Goal: Task Accomplishment & Management: Manage account settings

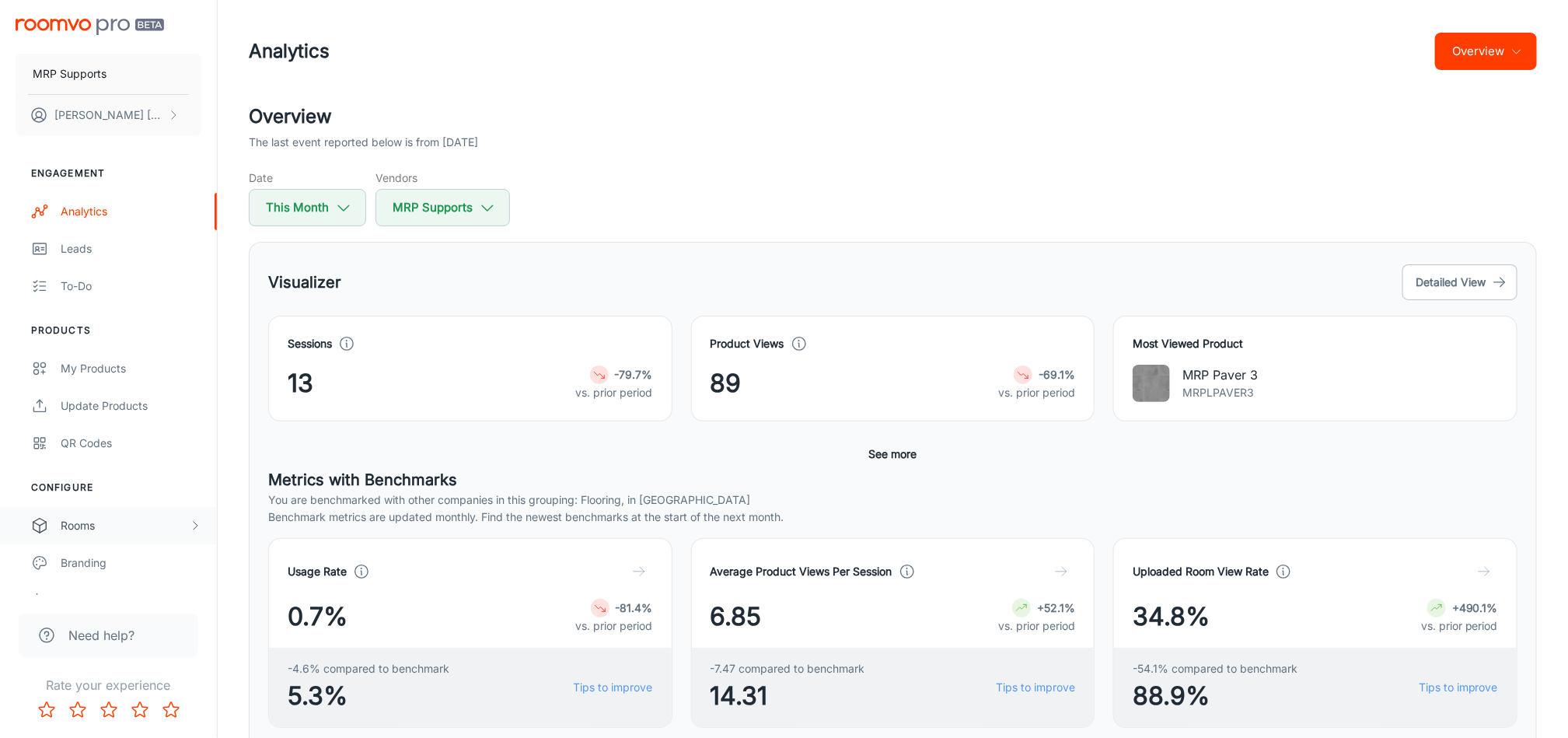
click at [82, 519] on div "Rooms" at bounding box center [124, 526] width 128 height 17
click at [88, 567] on div "My Rooms" at bounding box center [131, 563] width 140 height 17
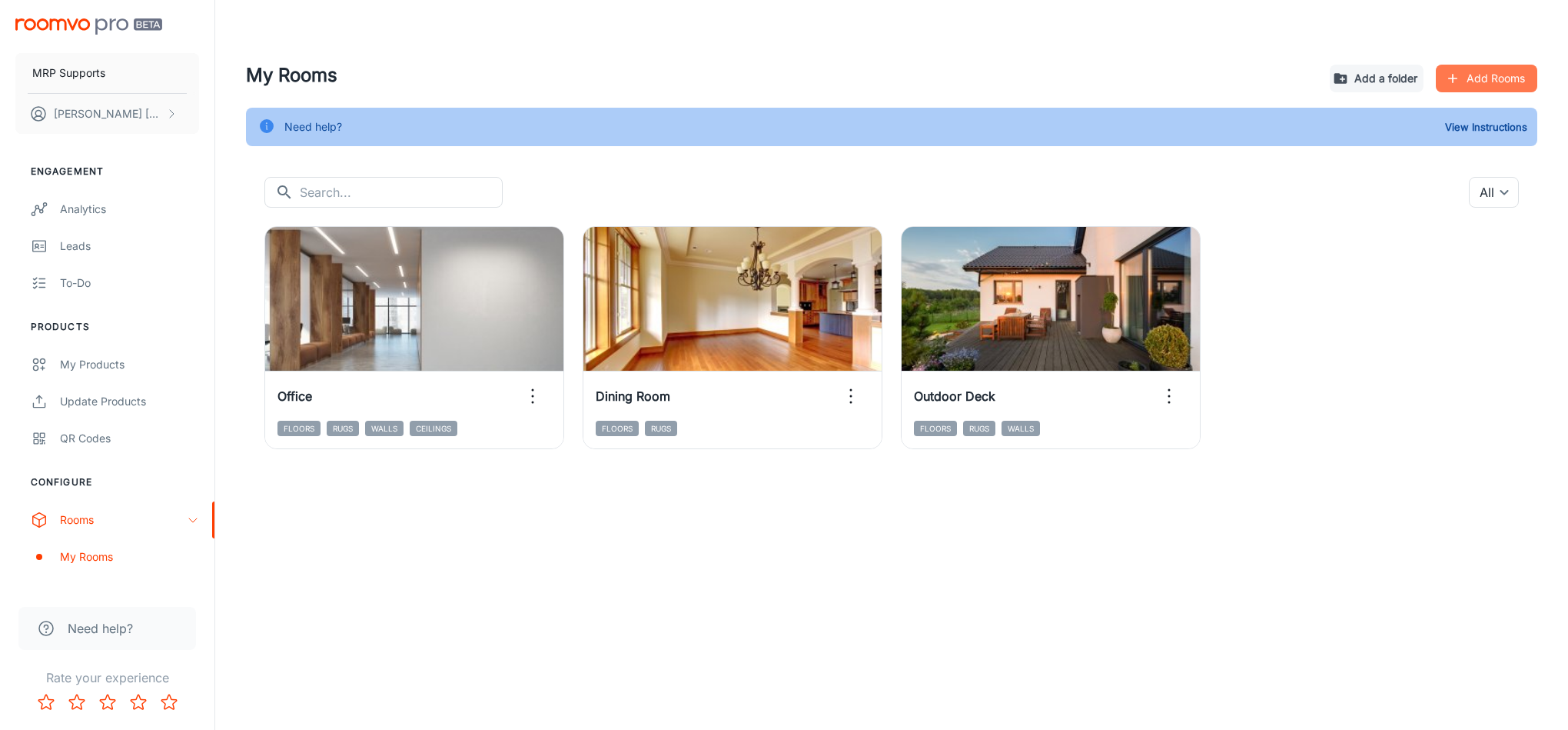
click at [1477, 70] on button "Add Rooms" at bounding box center [1486, 79] width 101 height 28
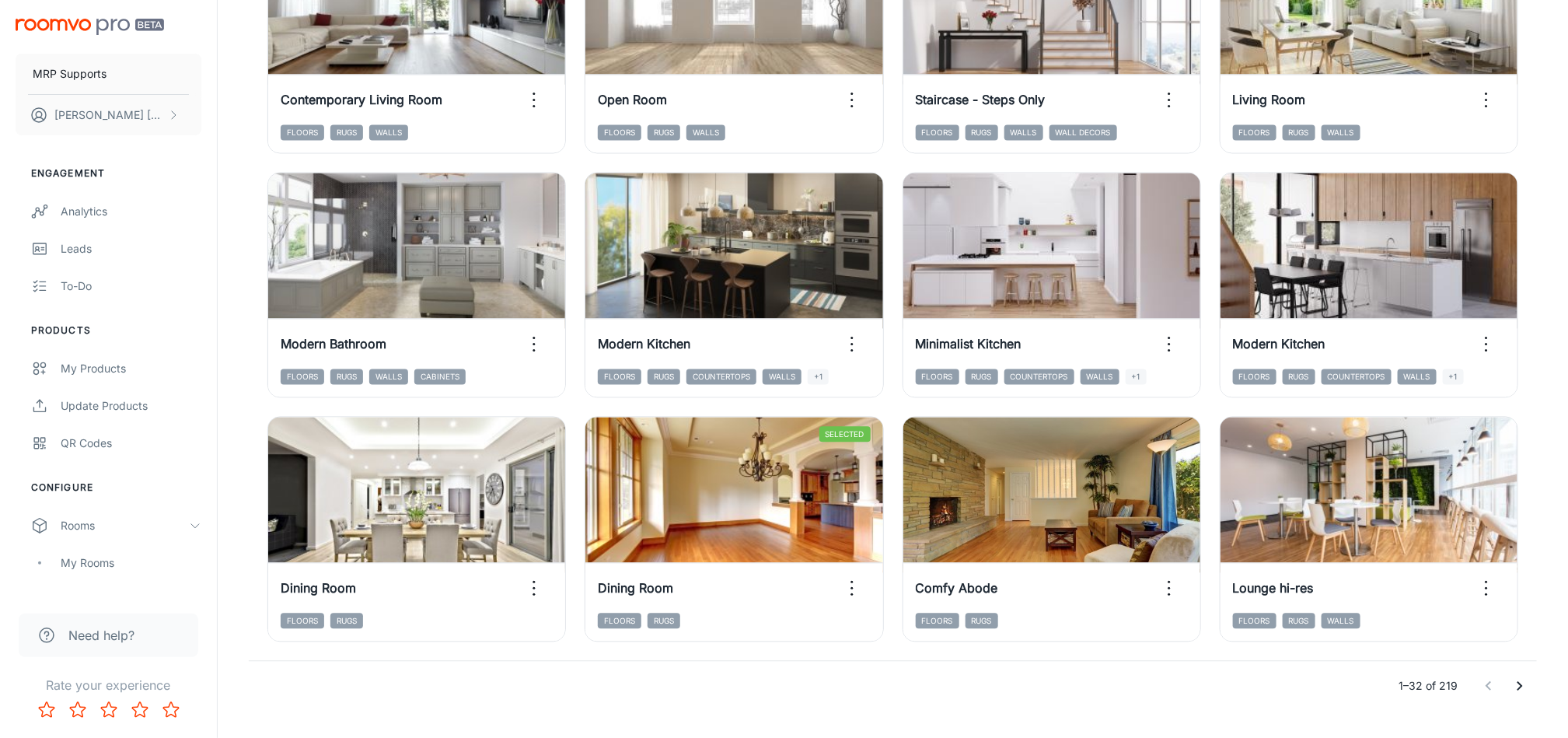
scroll to position [1576, 0]
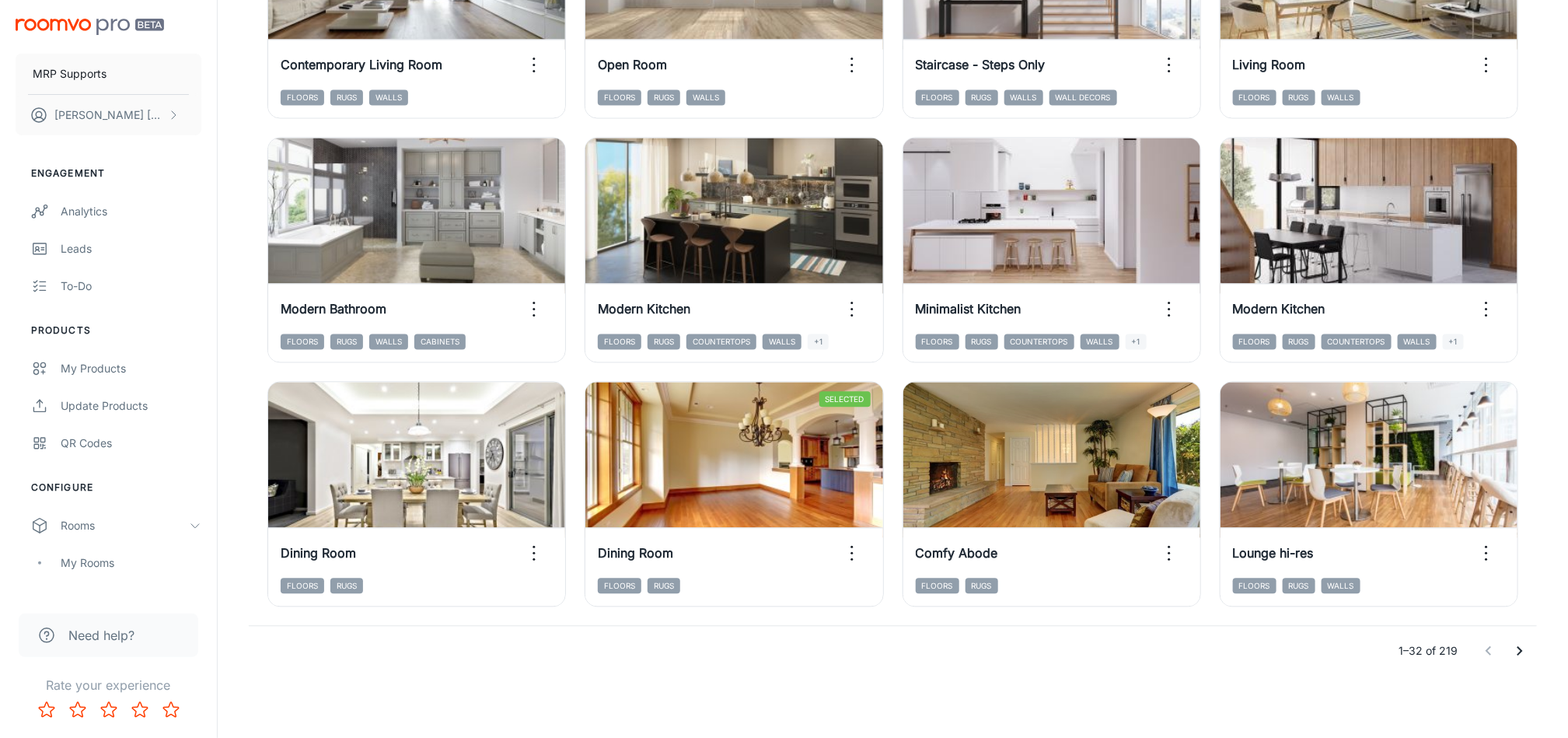
click at [1516, 651] on icon "Go to next page" at bounding box center [1520, 651] width 19 height 19
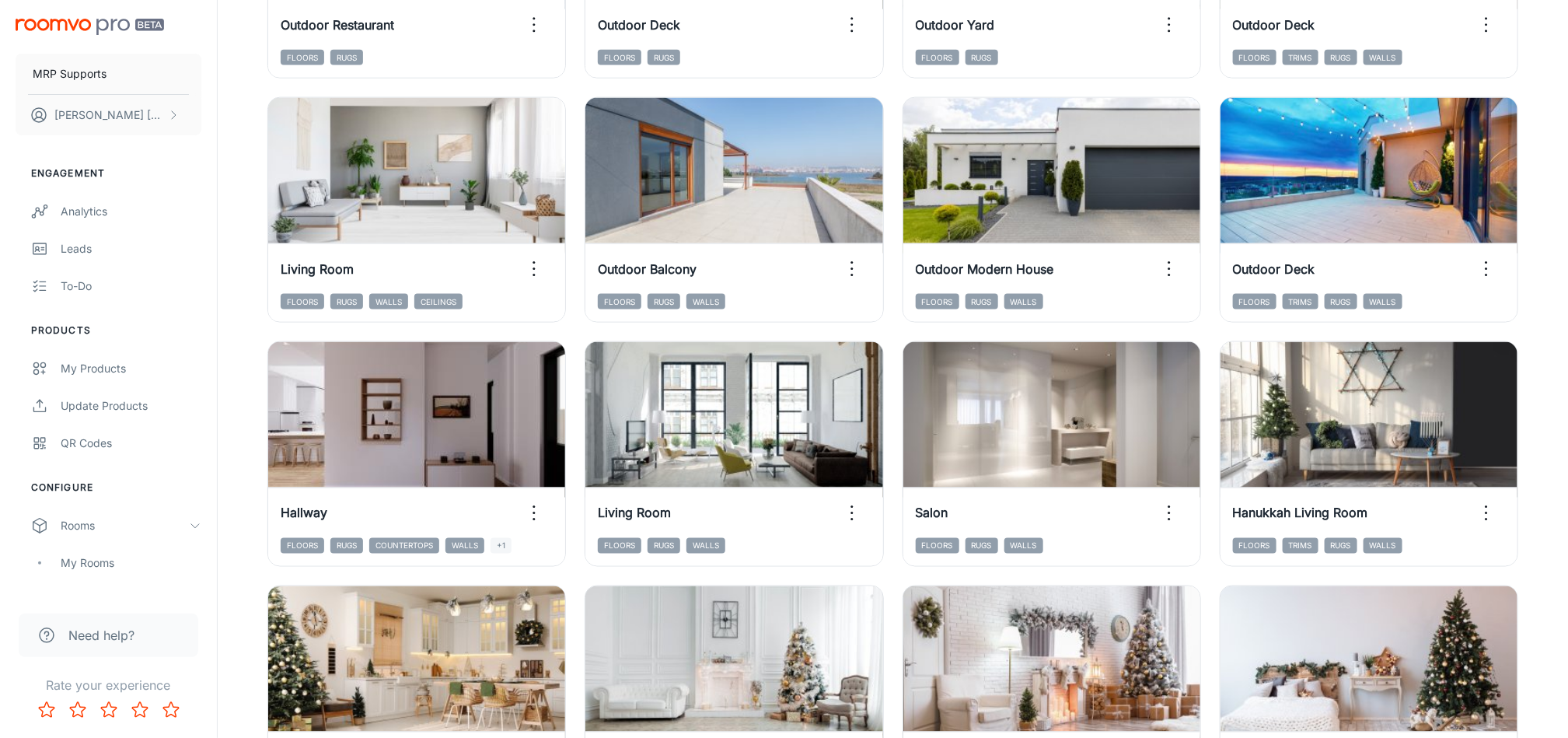
scroll to position [1092, 0]
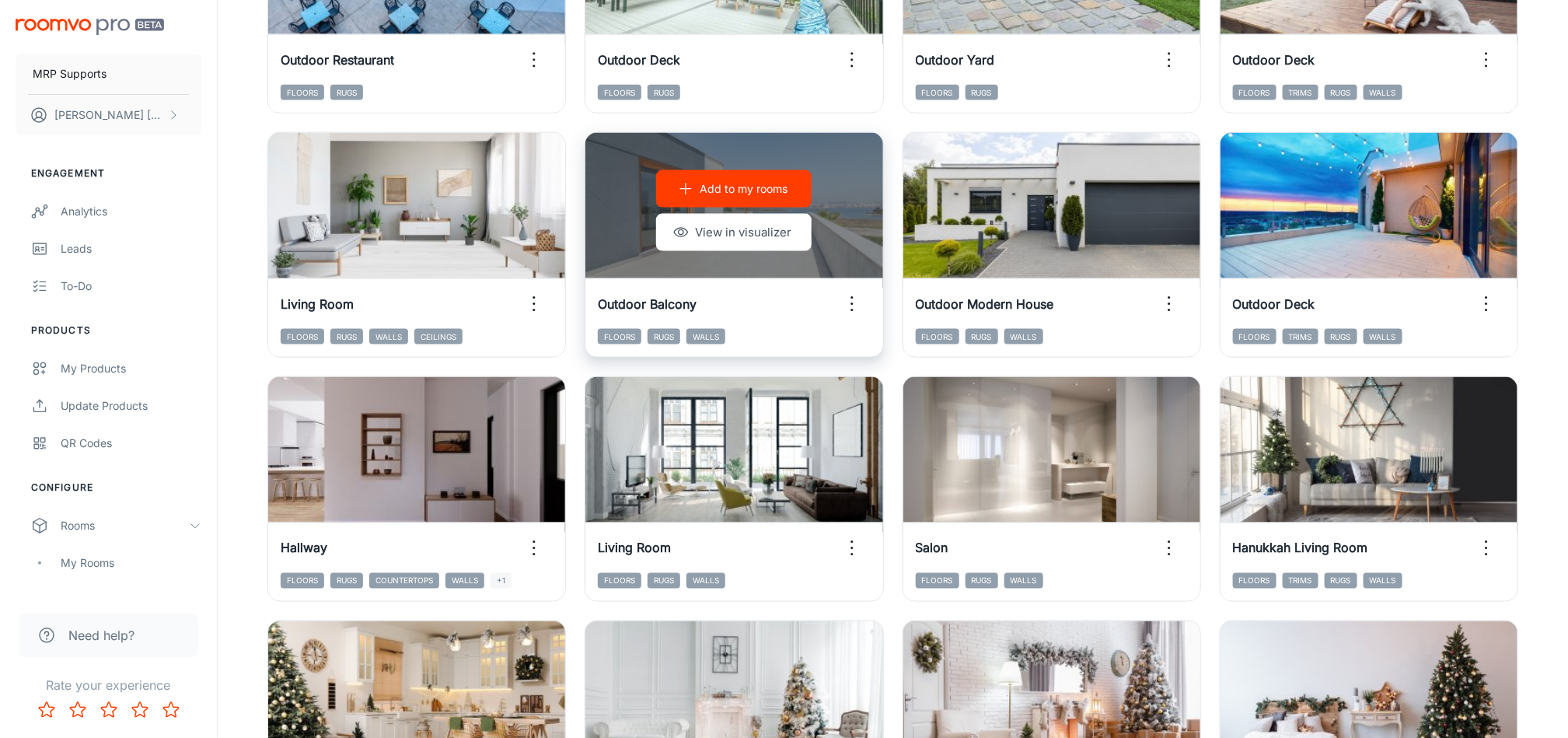
click at [783, 182] on p "Add to my rooms" at bounding box center [743, 189] width 88 height 17
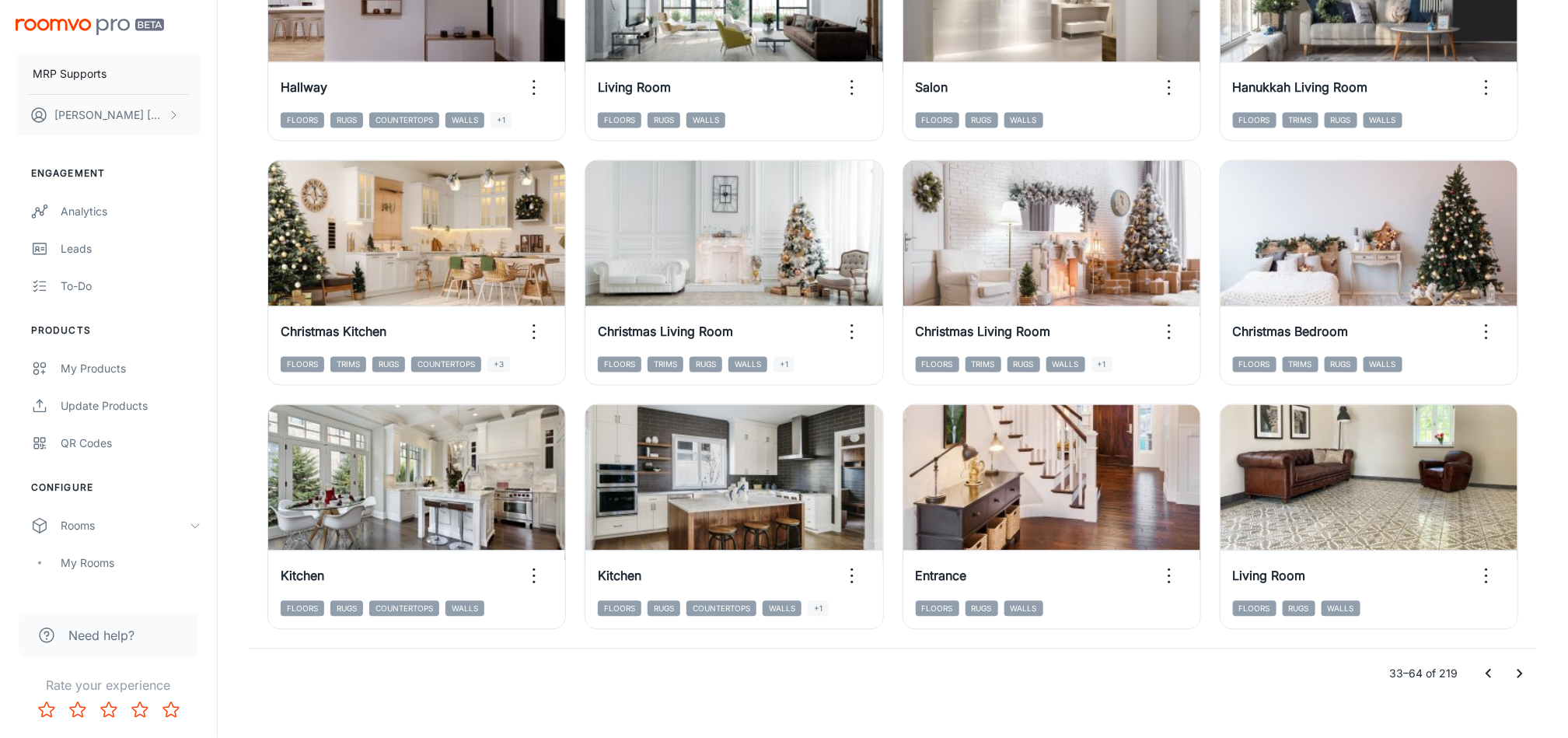
scroll to position [1576, 0]
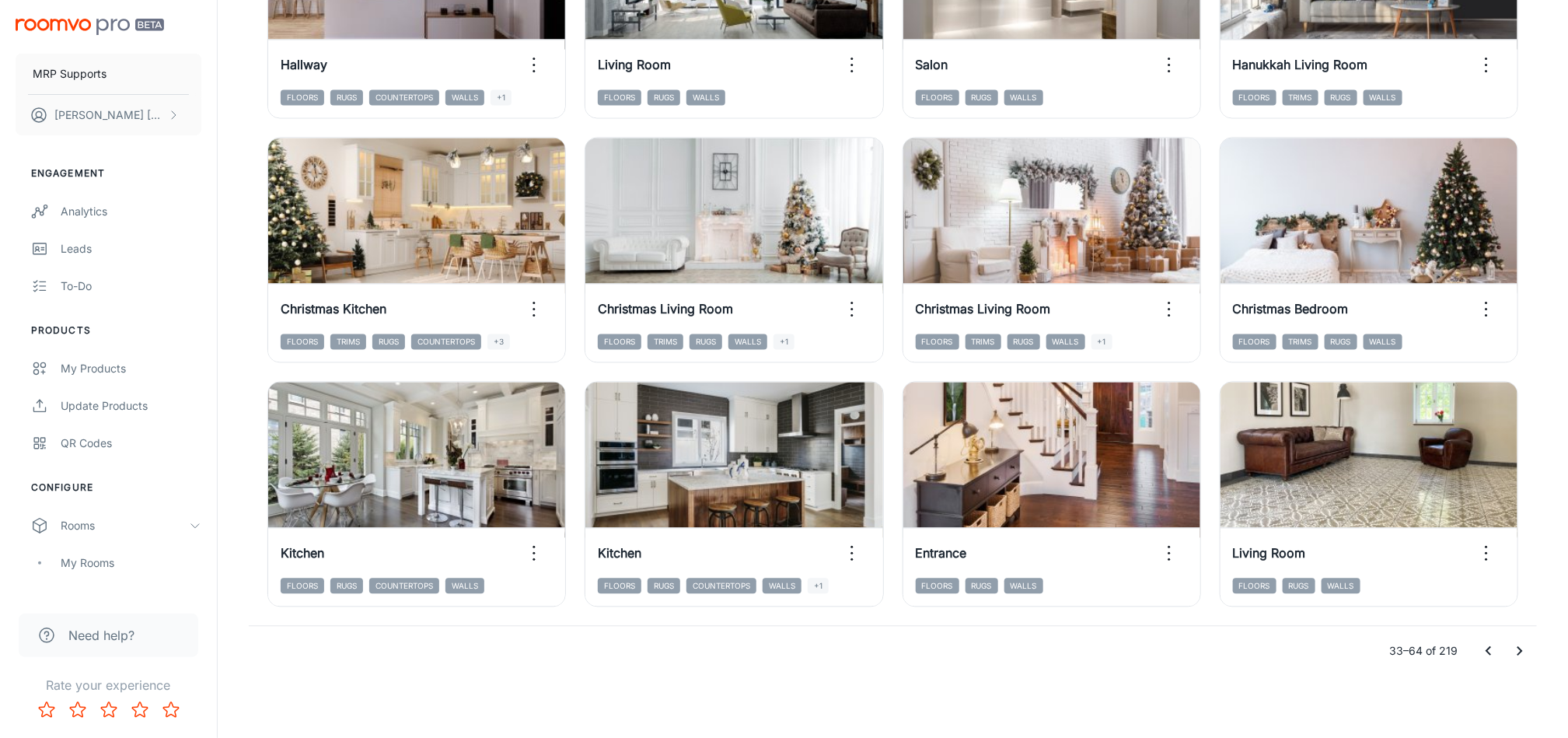
click at [1523, 654] on icon "Go to next page" at bounding box center [1520, 651] width 19 height 19
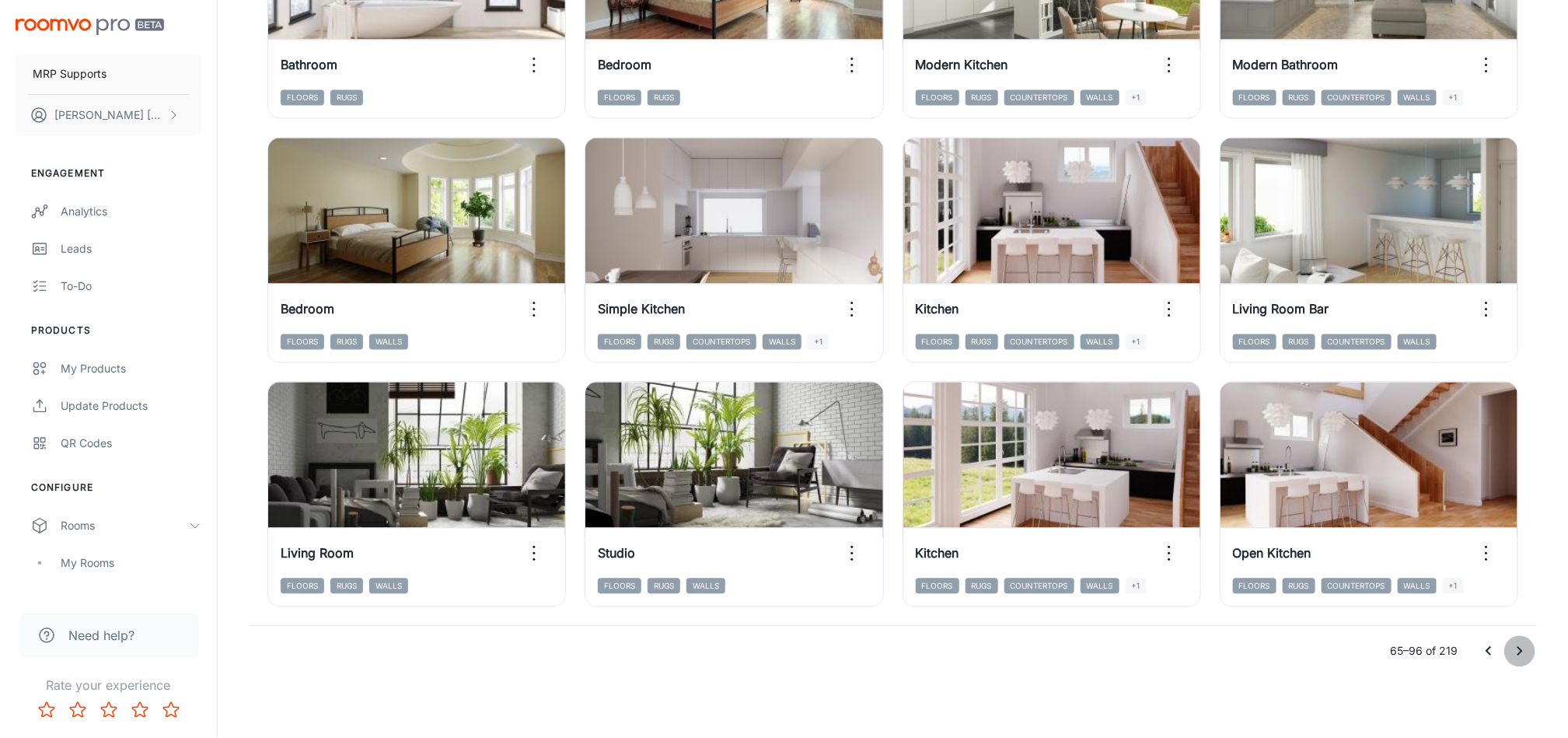
click at [1524, 651] on icon "Go to next page" at bounding box center [1520, 651] width 19 height 19
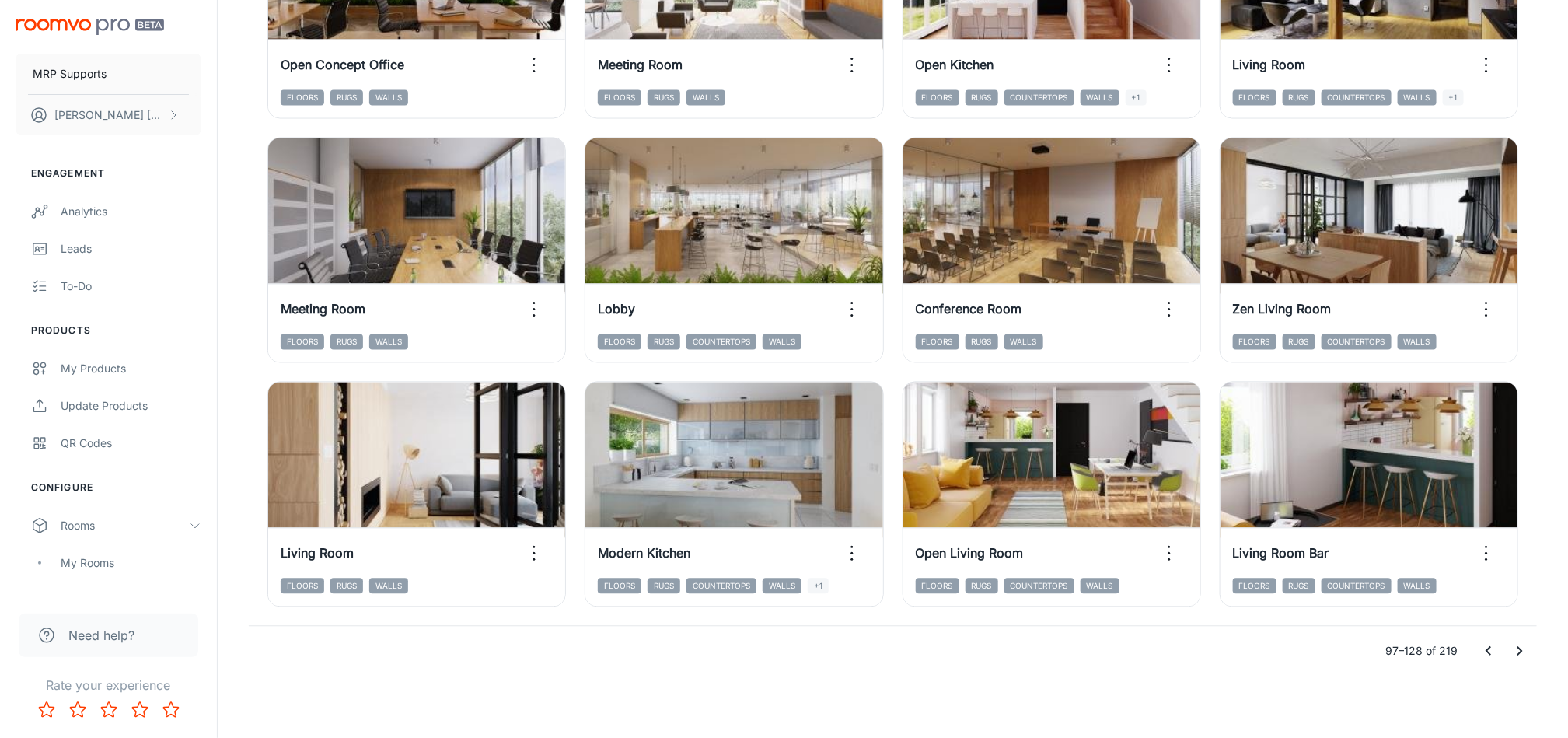
click at [1523, 647] on icon "Go to next page" at bounding box center [1520, 651] width 19 height 19
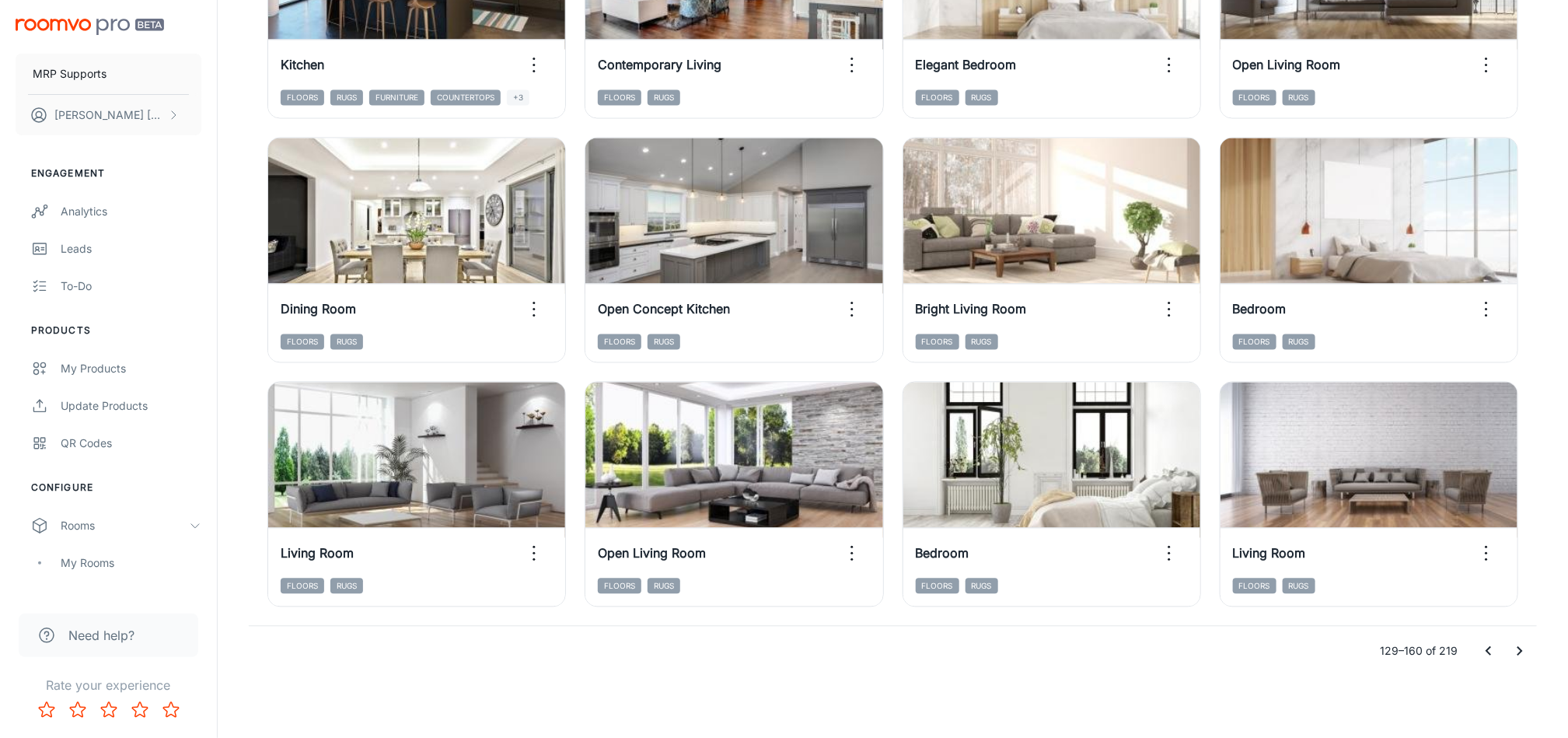
click at [1528, 641] on icon "Go to next page" at bounding box center [1520, 651] width 19 height 19
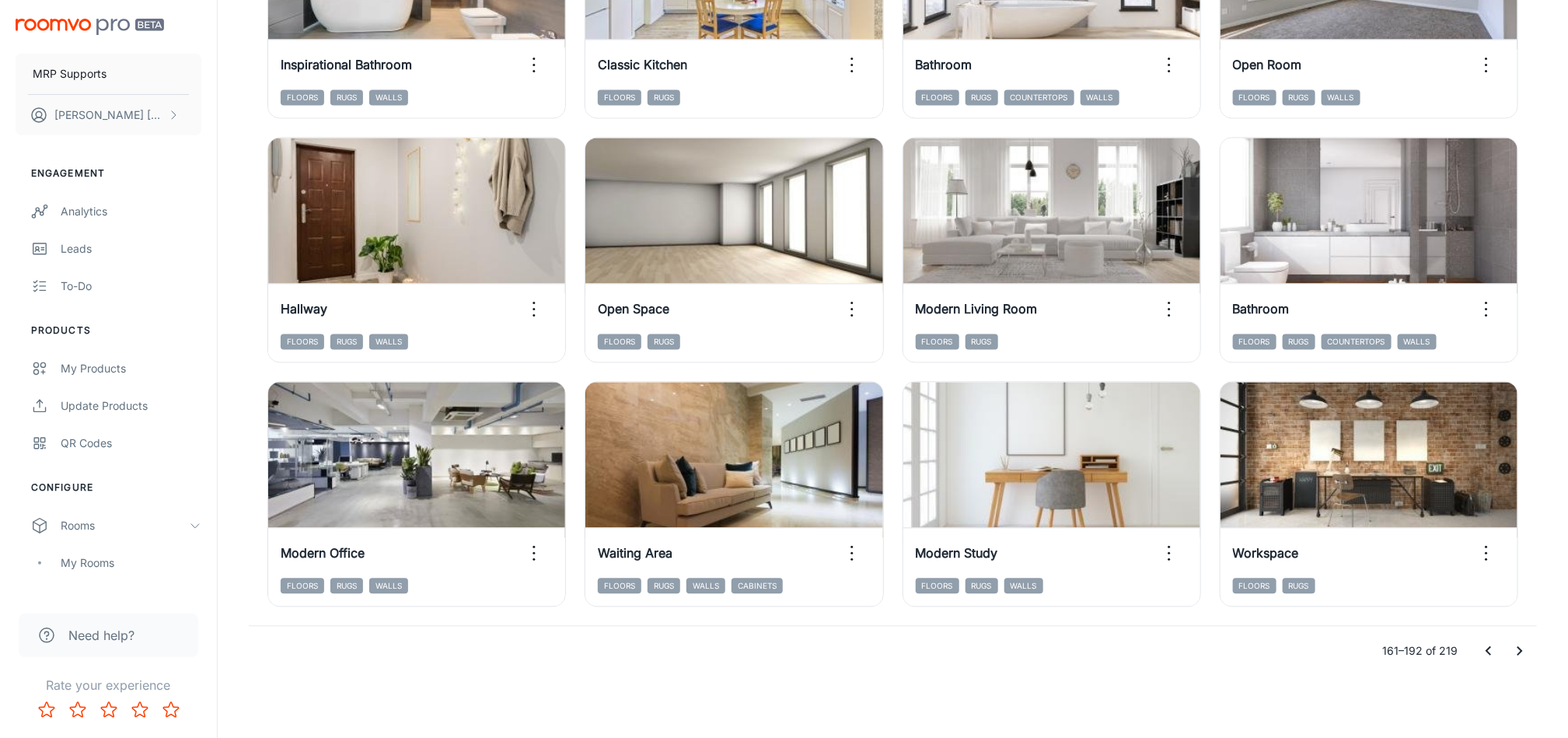
click at [1521, 644] on icon "Go to next page" at bounding box center [1520, 651] width 19 height 19
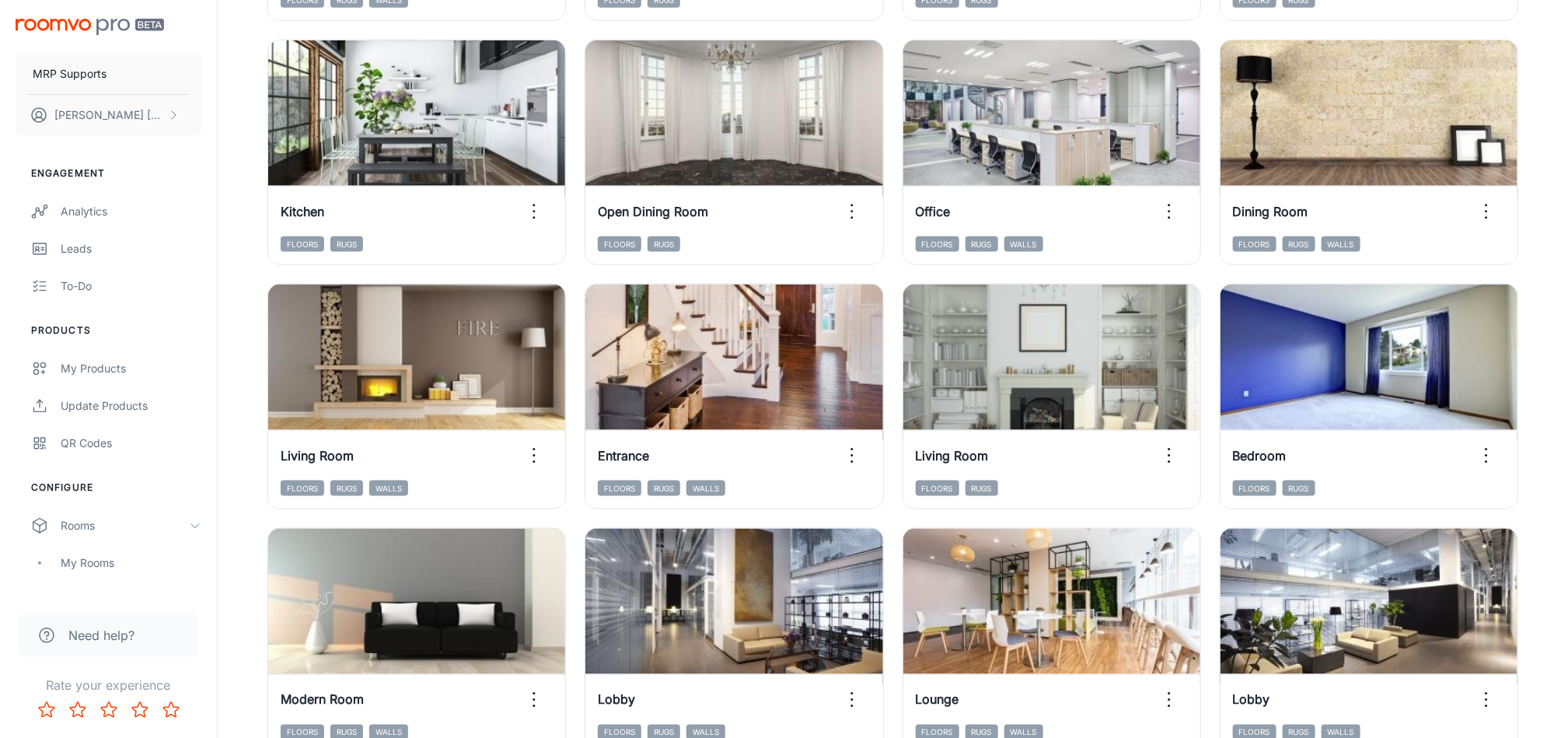
scroll to position [1331, 0]
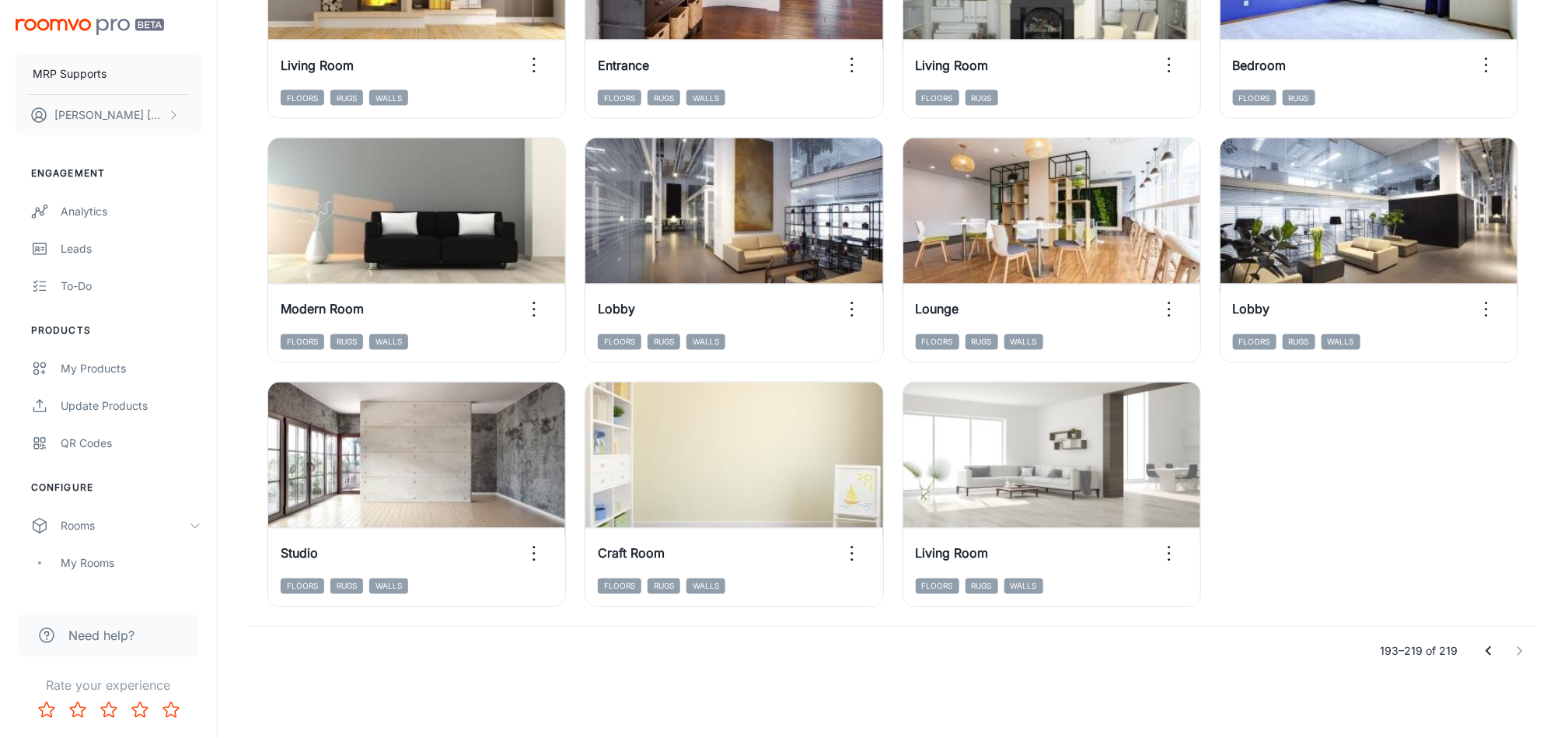
click at [1481, 652] on icon "Go to previous page" at bounding box center [1488, 652] width 19 height 19
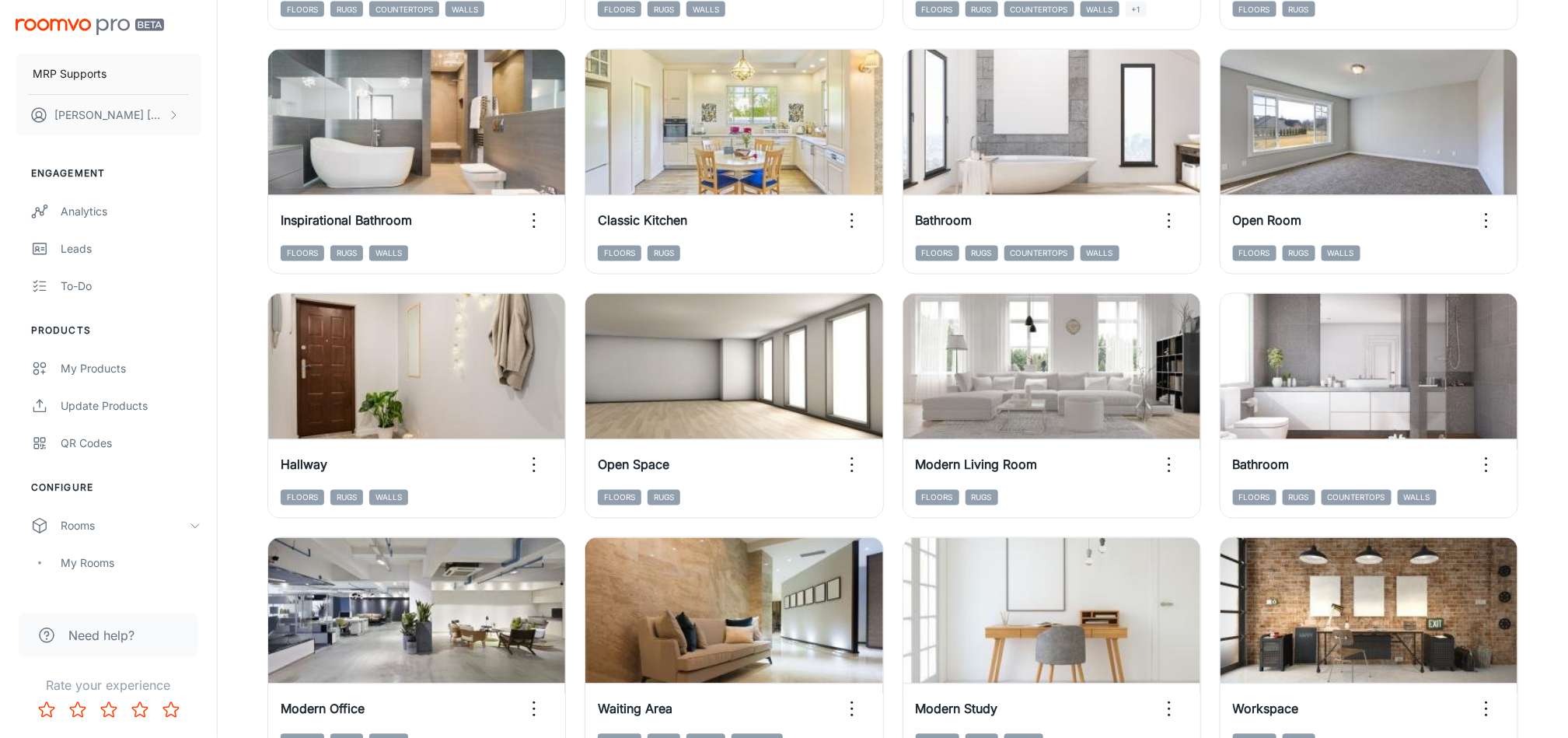
scroll to position [1576, 0]
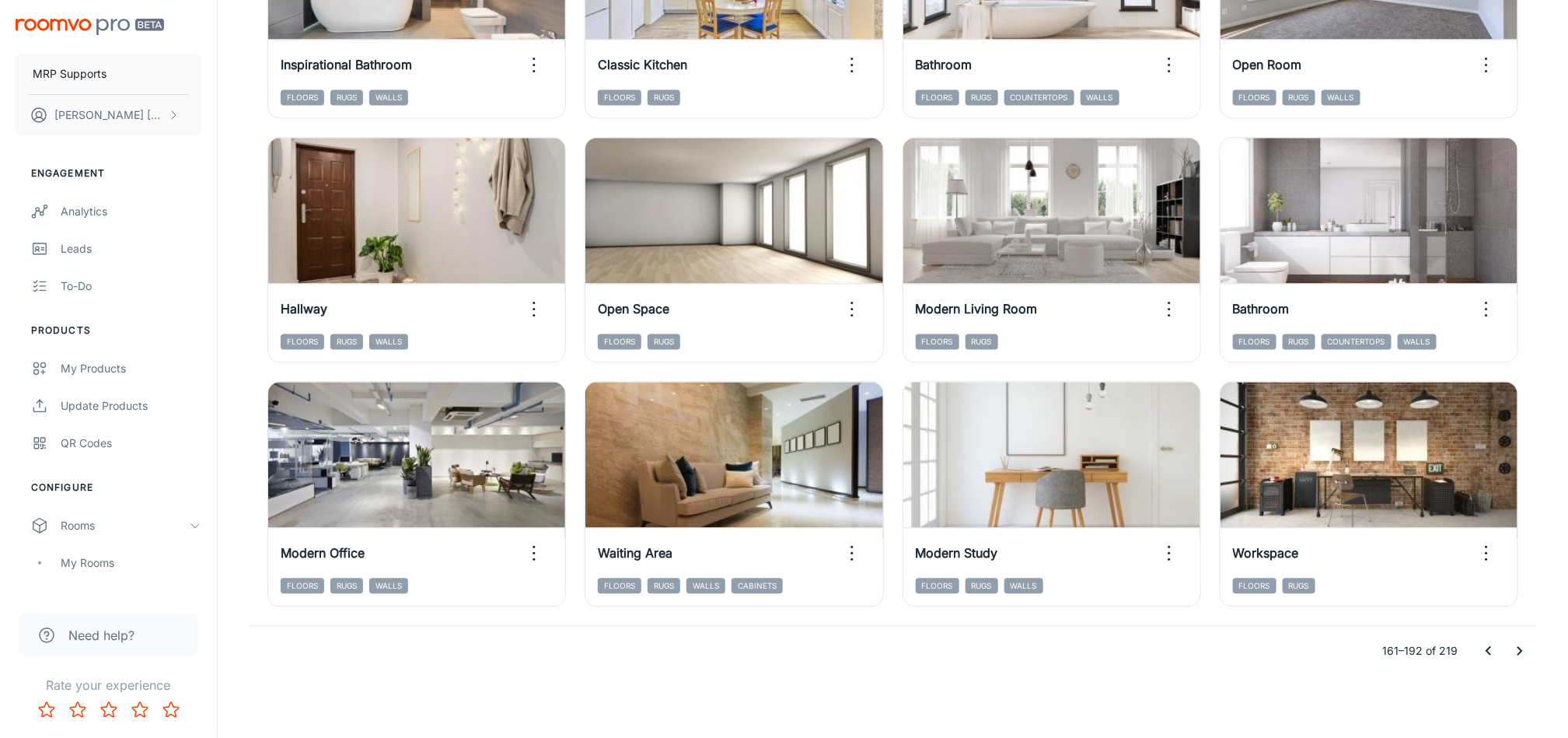
click at [1519, 655] on icon "Go to next page" at bounding box center [1520, 651] width 19 height 19
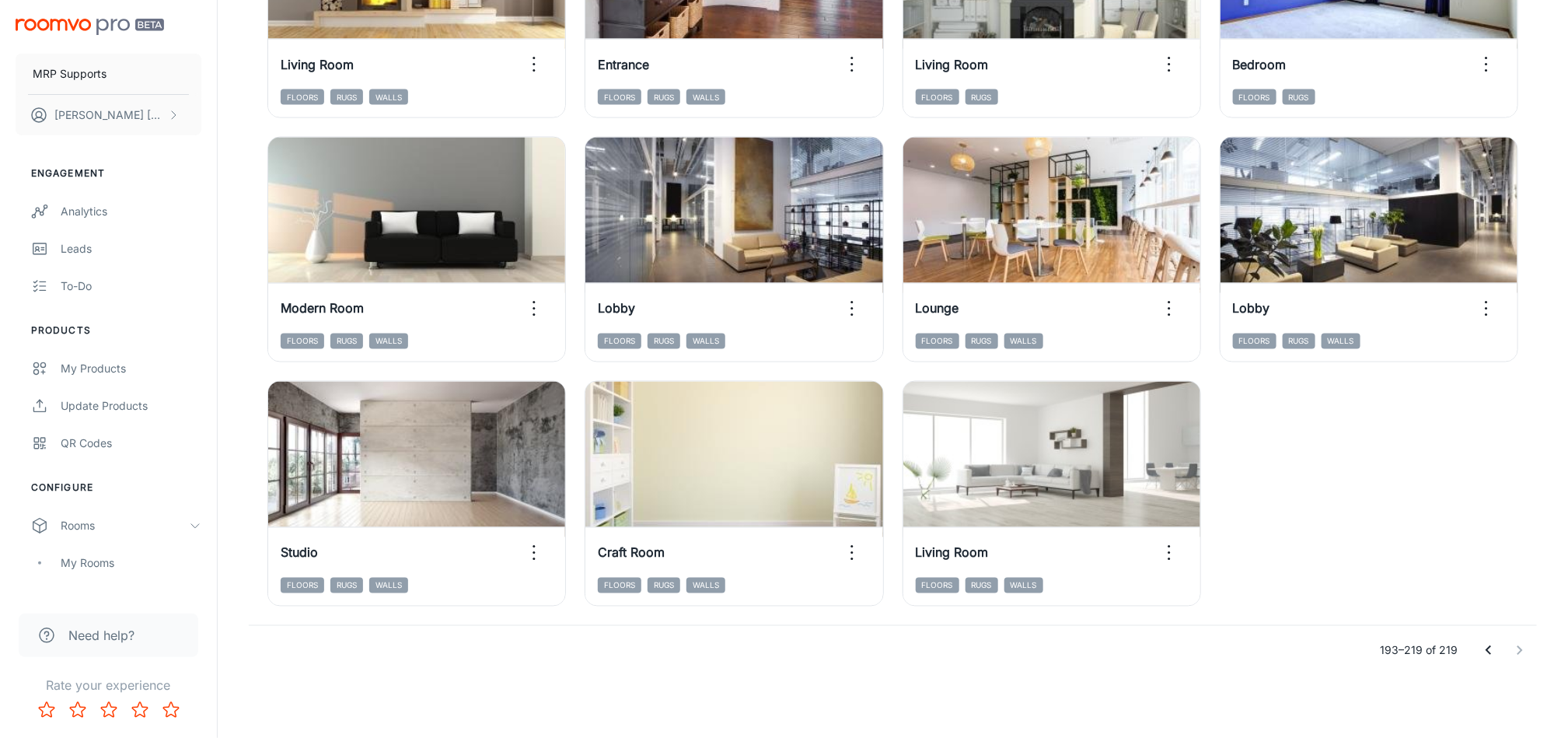
scroll to position [1331, 0]
click at [1516, 652] on div at bounding box center [1504, 652] width 63 height 31
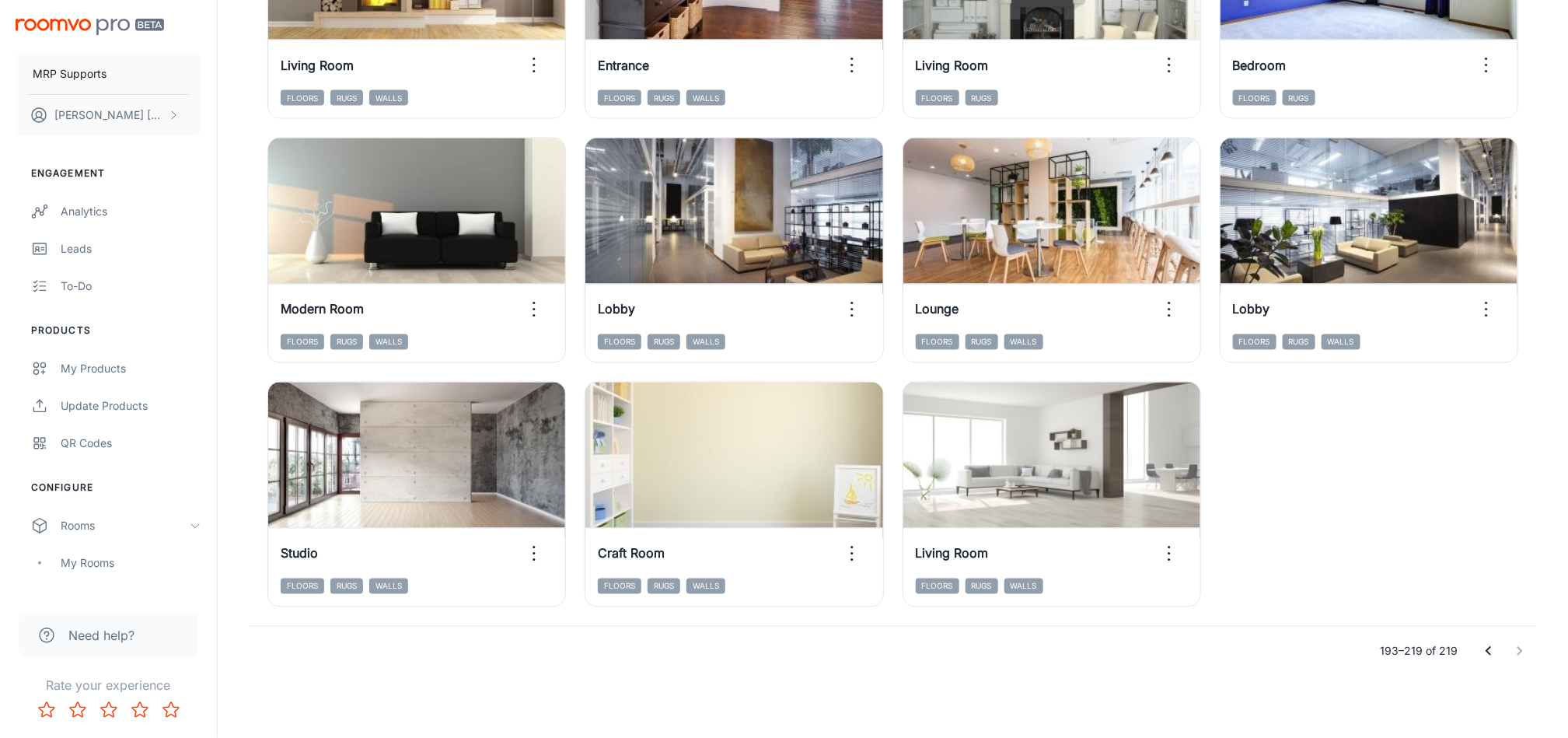
click at [1484, 656] on button "Go to previous page" at bounding box center [1488, 652] width 31 height 31
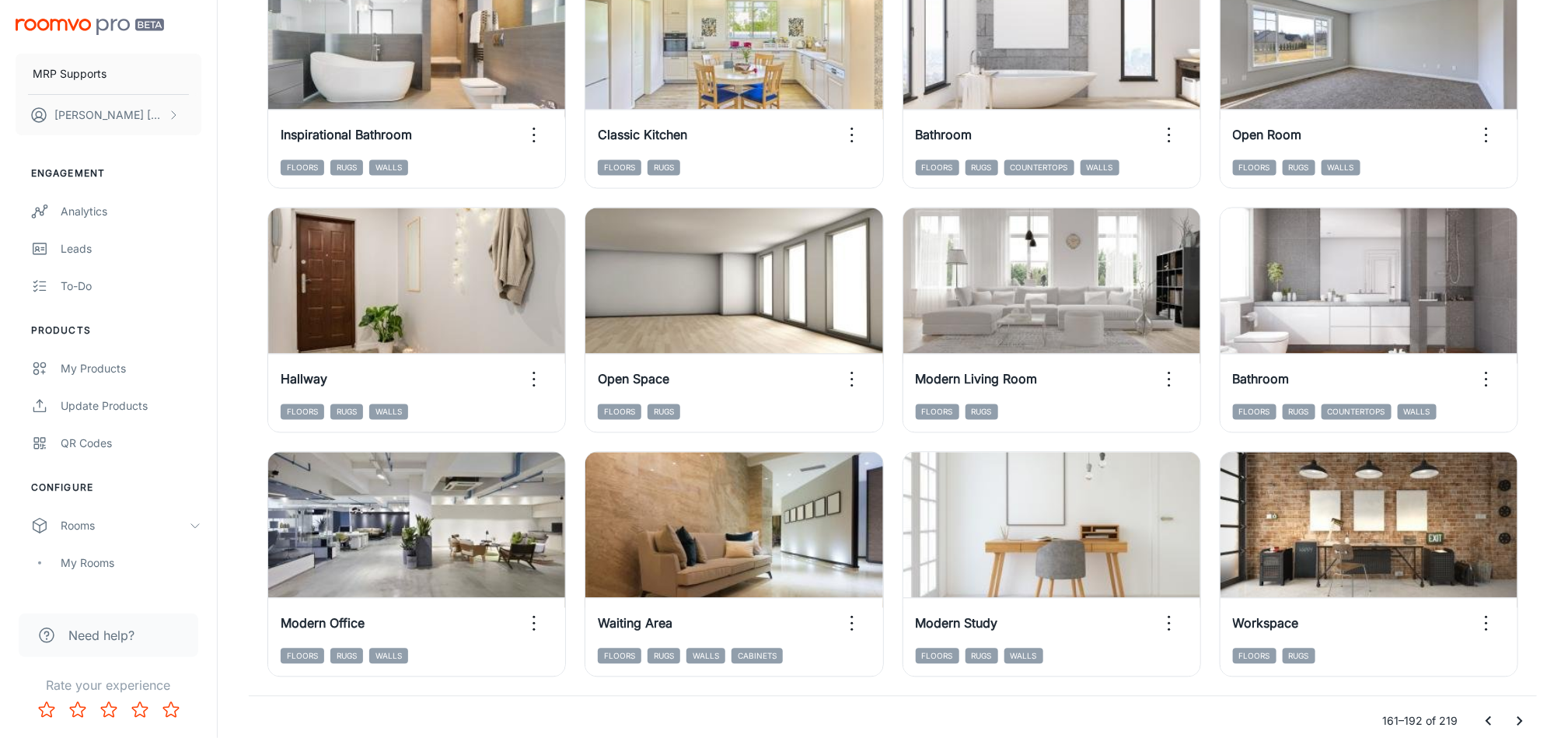
scroll to position [1576, 0]
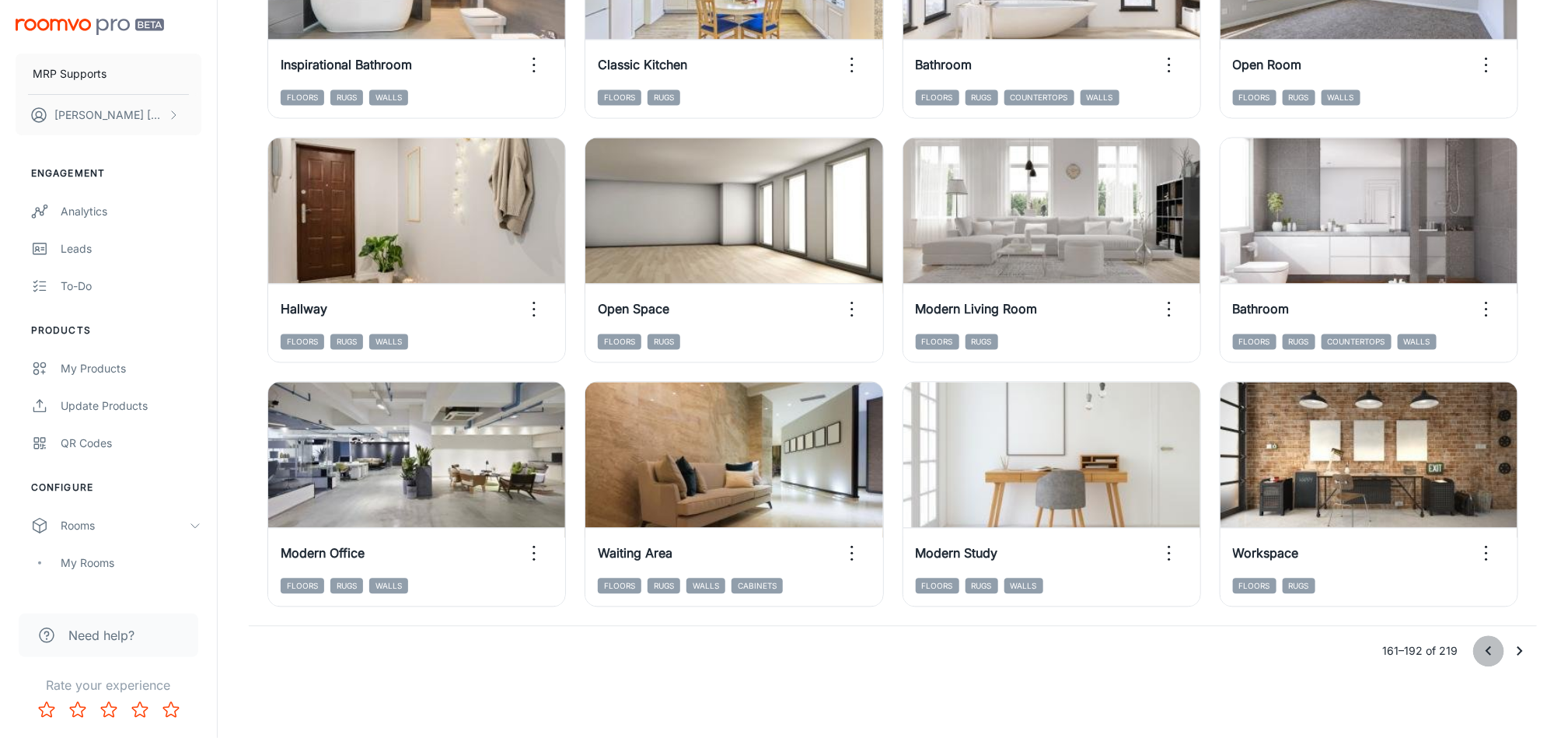
click at [1488, 650] on icon "Go to previous page" at bounding box center [1488, 651] width 19 height 19
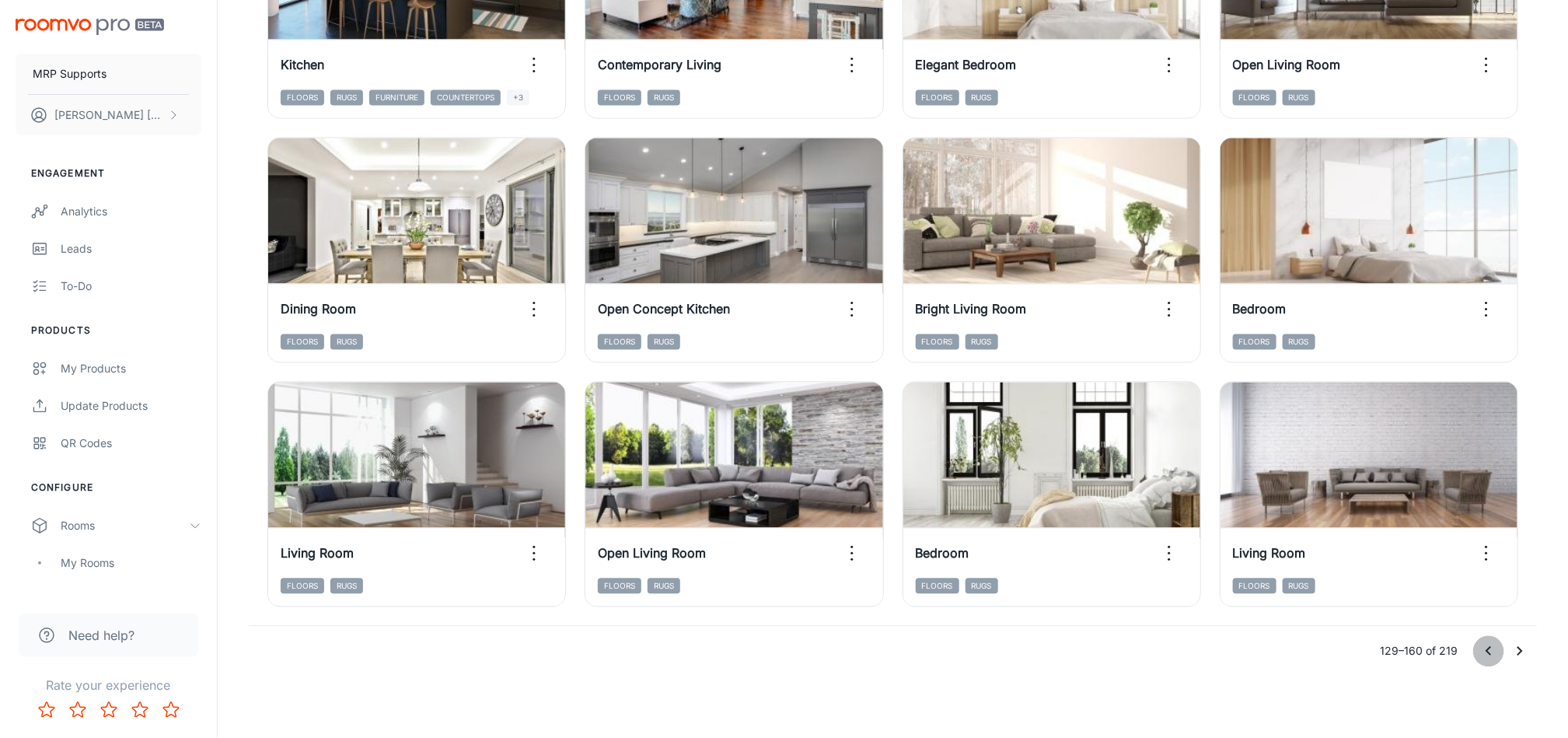
click at [1490, 646] on icon "Go to previous page" at bounding box center [1488, 651] width 6 height 9
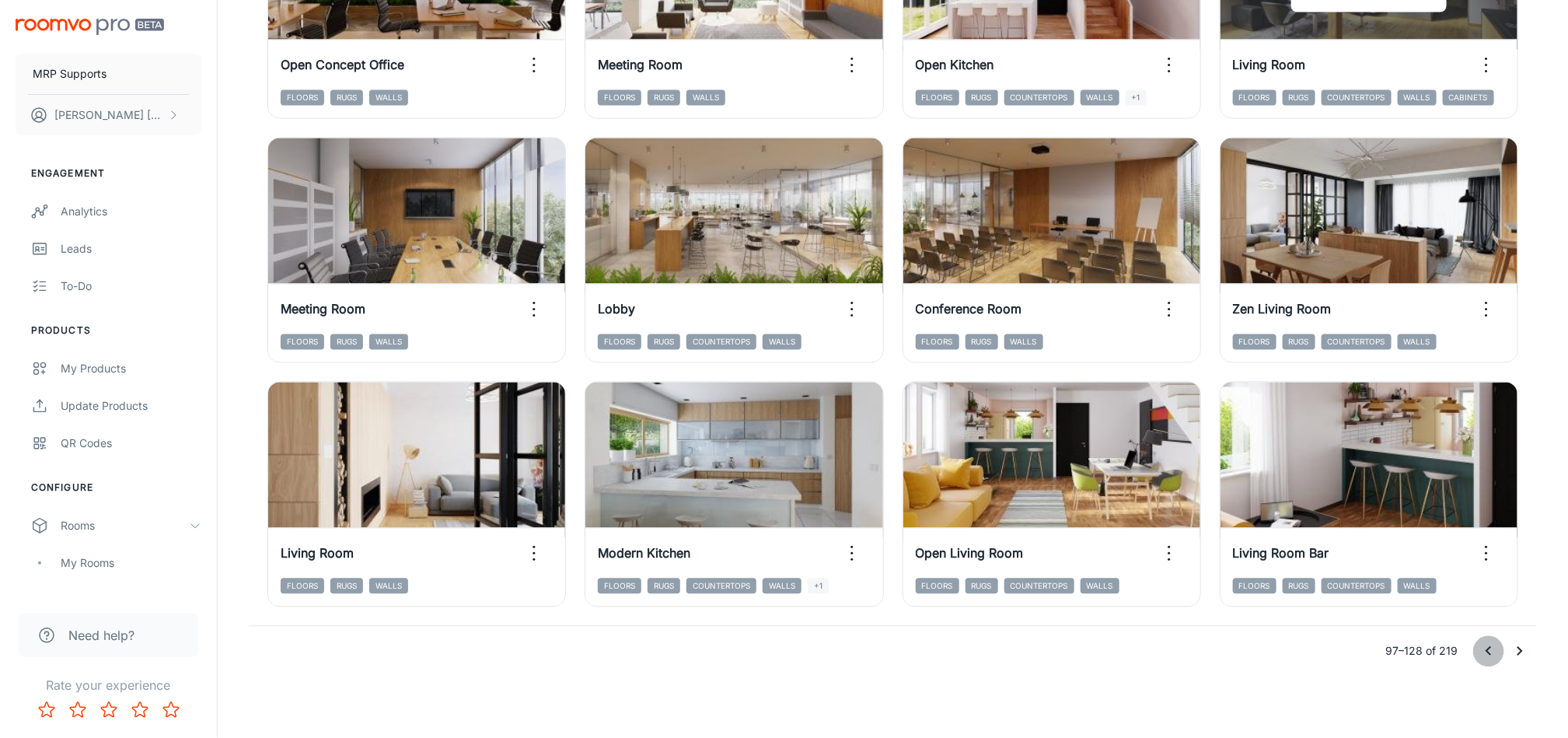
click at [1488, 650] on icon "Go to previous page" at bounding box center [1488, 651] width 19 height 19
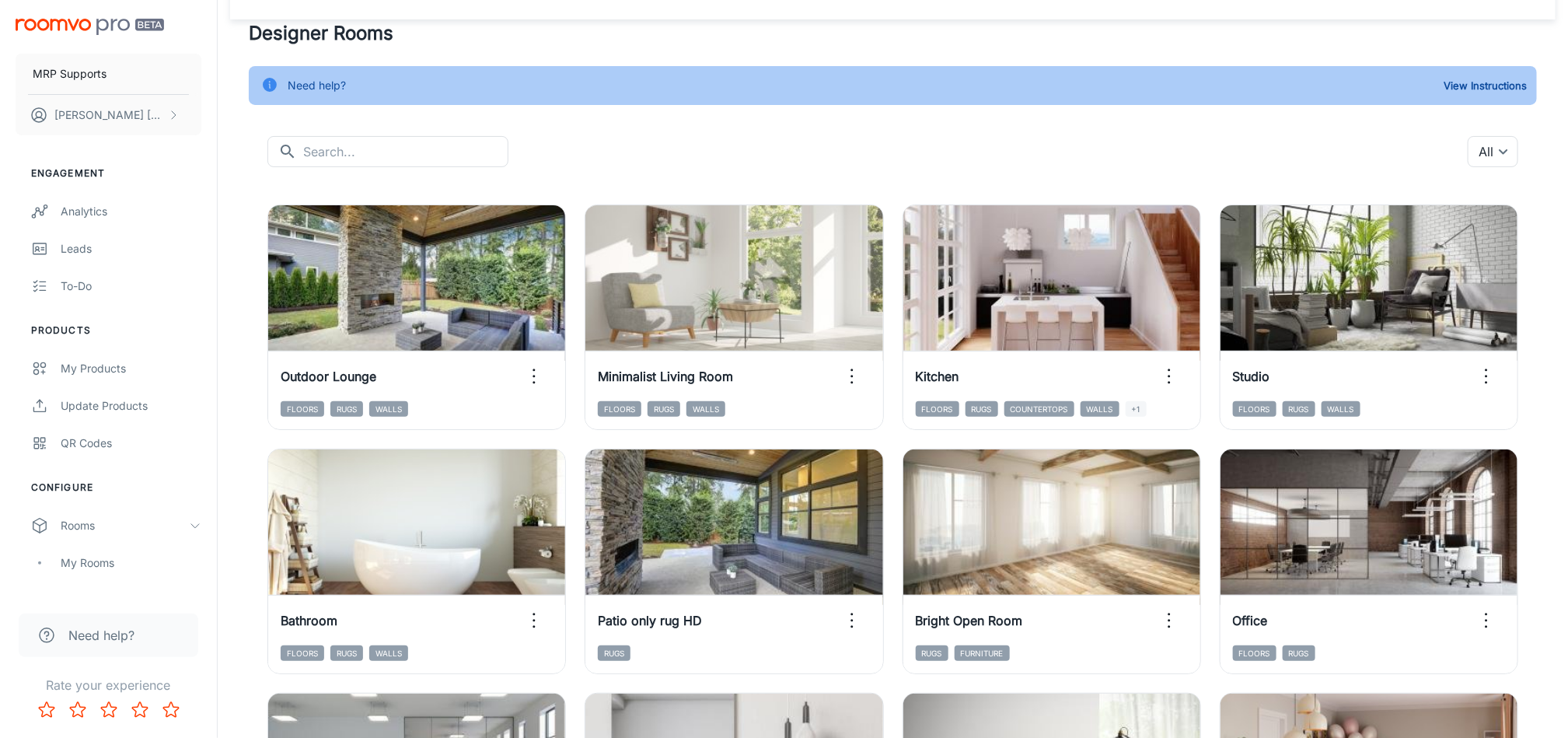
scroll to position [35, 0]
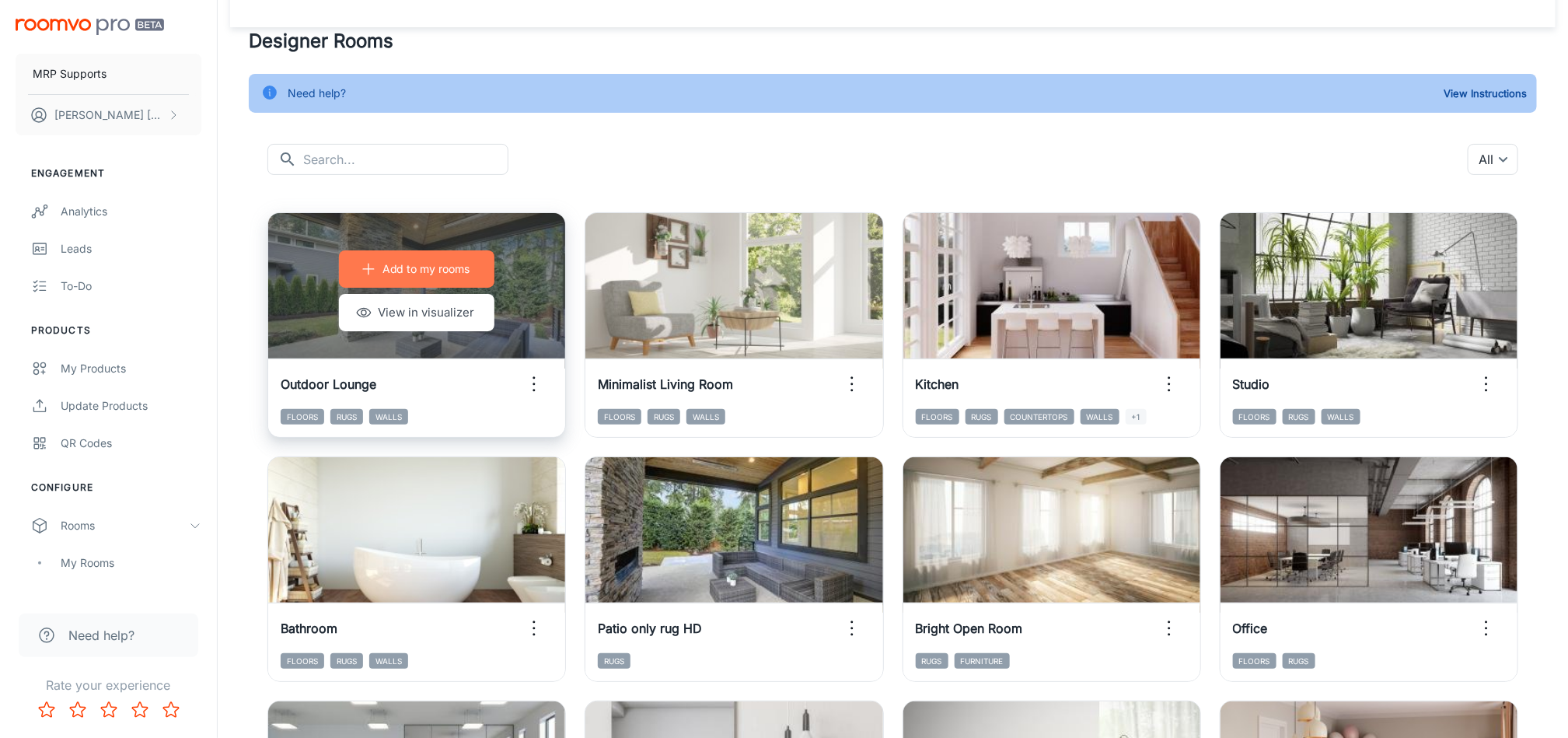
click at [474, 262] on button "Add to my rooms" at bounding box center [416, 268] width 155 height 37
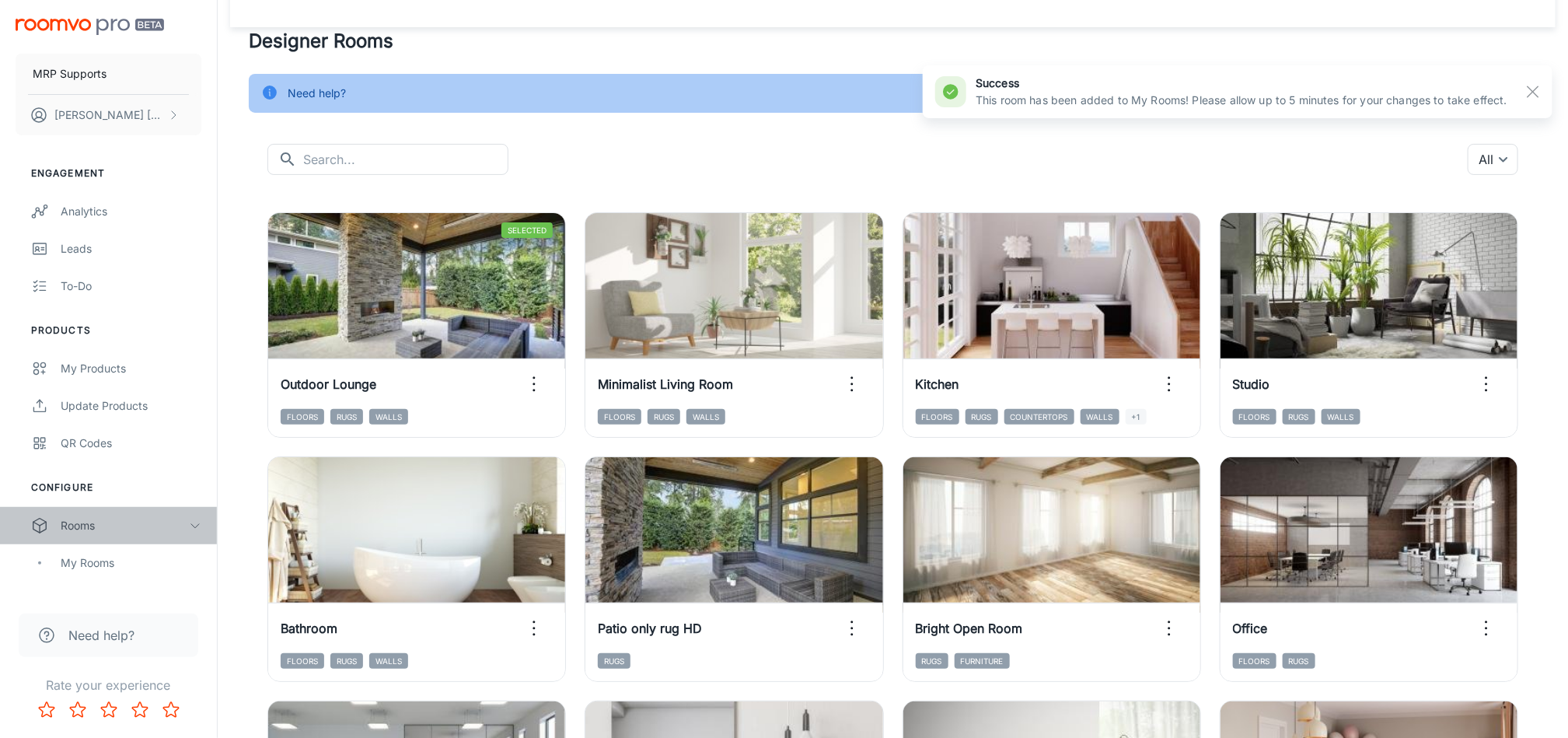
click at [121, 516] on div "Rooms" at bounding box center [108, 526] width 217 height 37
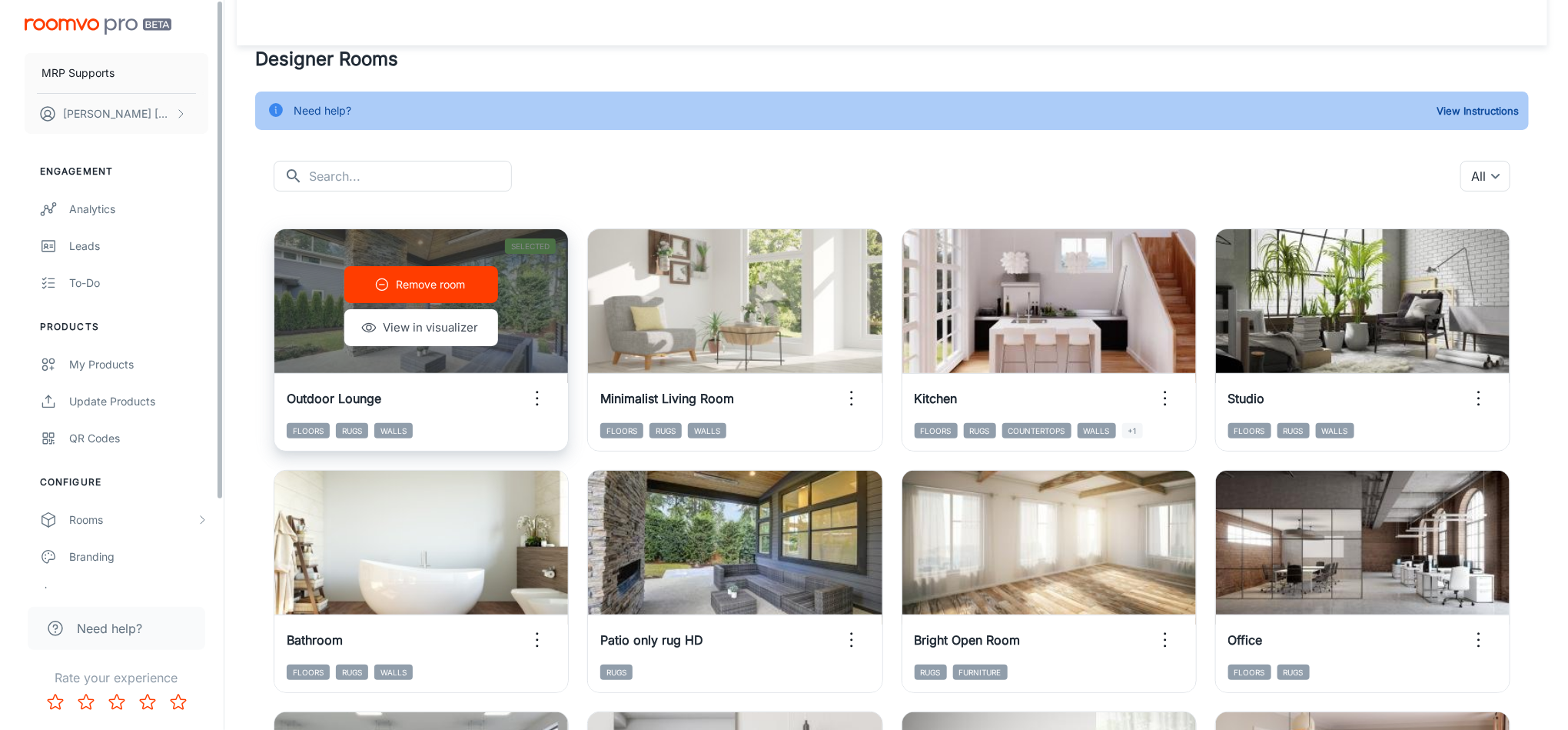
scroll to position [0, 0]
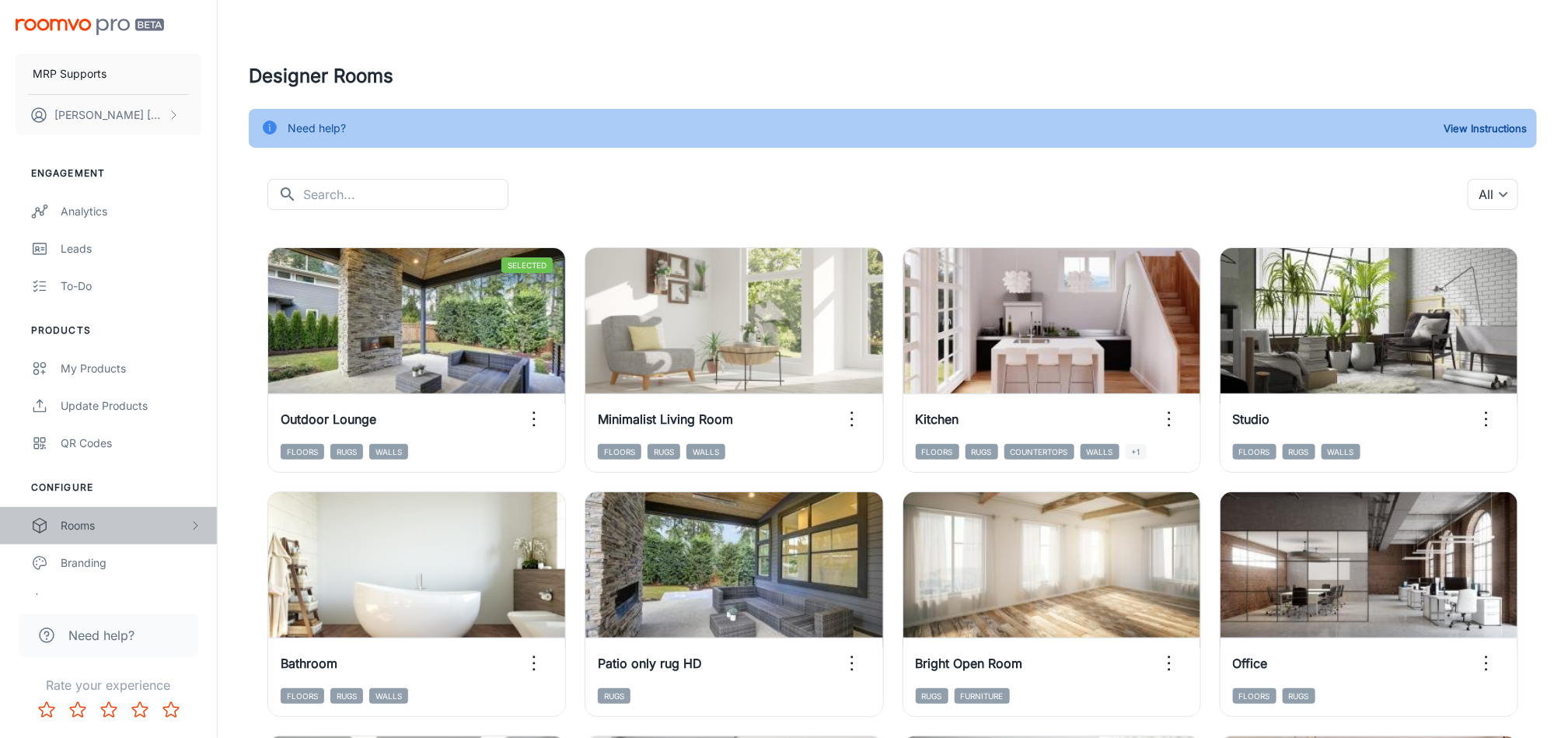
click at [99, 516] on div "Rooms" at bounding box center [108, 526] width 217 height 37
click at [72, 570] on div "My Rooms" at bounding box center [131, 563] width 140 height 17
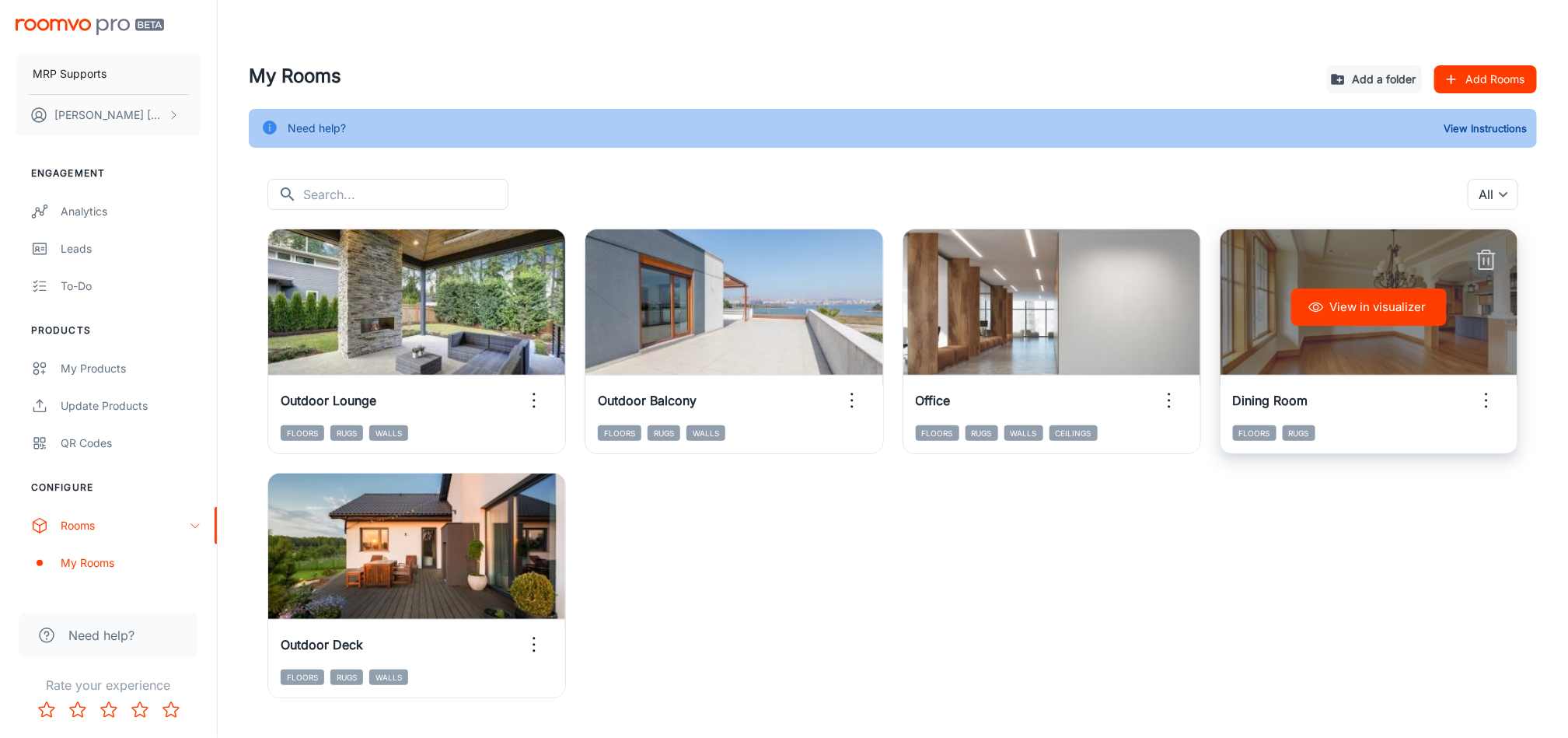
click at [1490, 257] on icon "button" at bounding box center [1486, 261] width 25 height 25
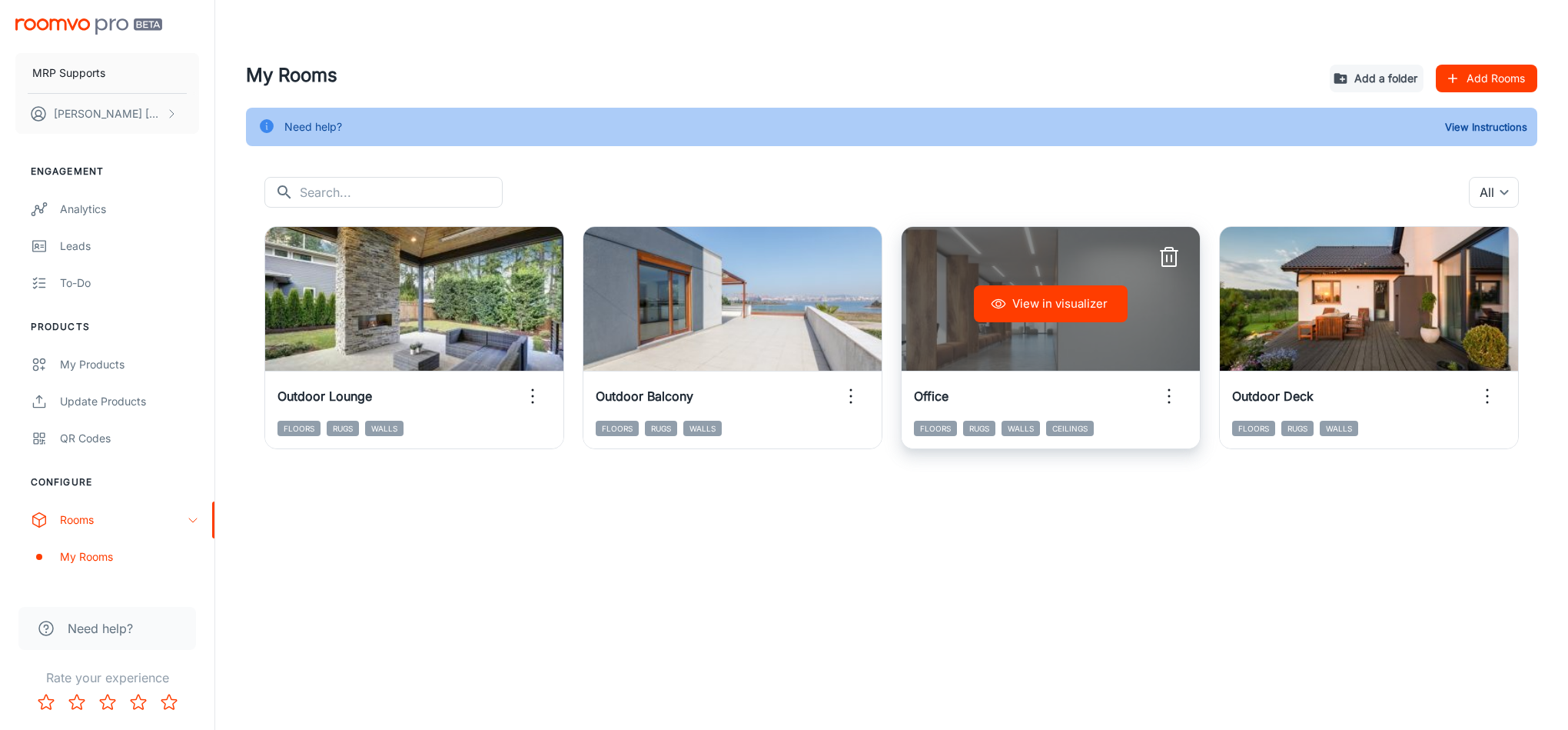
click at [1163, 258] on icon "button" at bounding box center [1169, 258] width 24 height 24
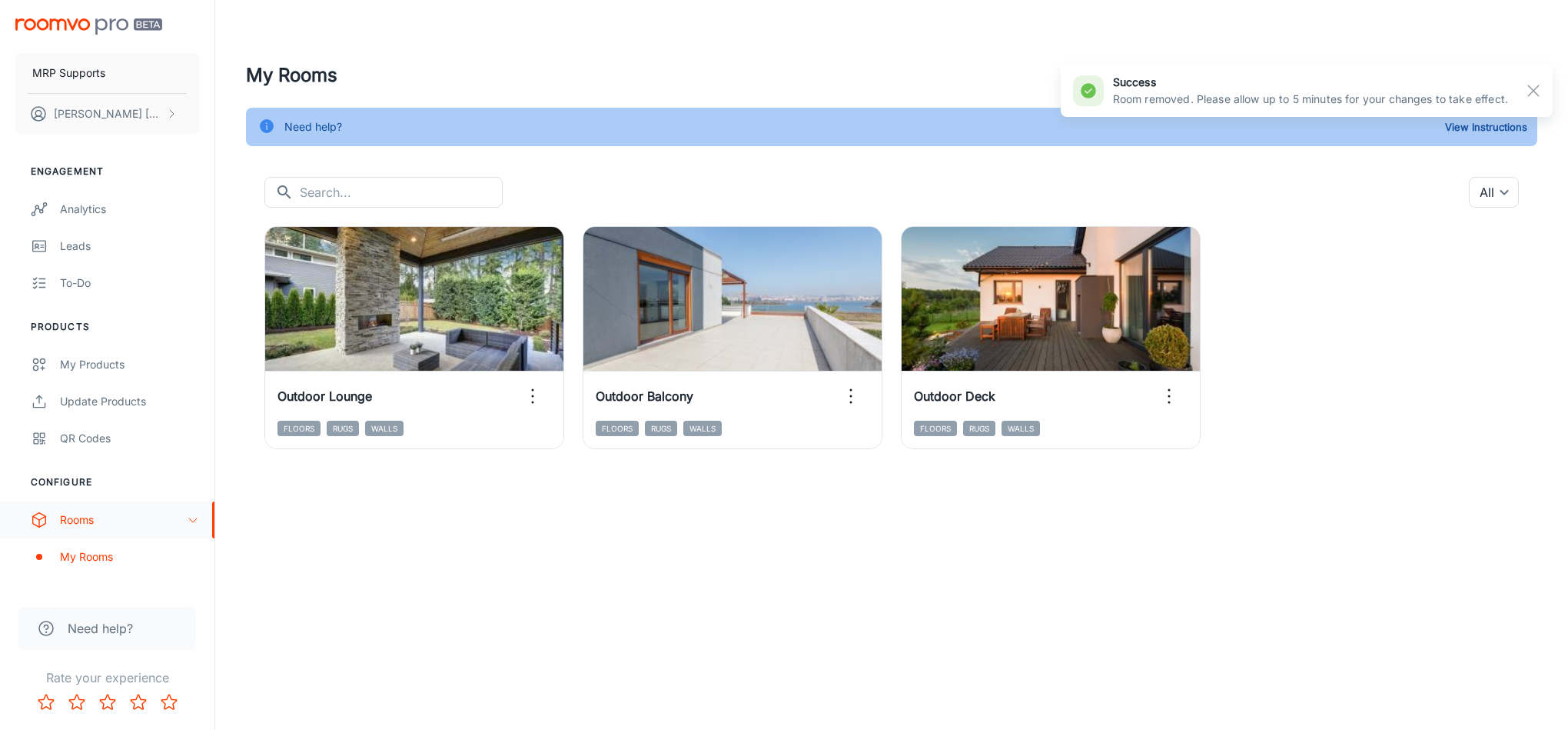
click at [118, 511] on div "Rooms" at bounding box center [123, 520] width 127 height 17
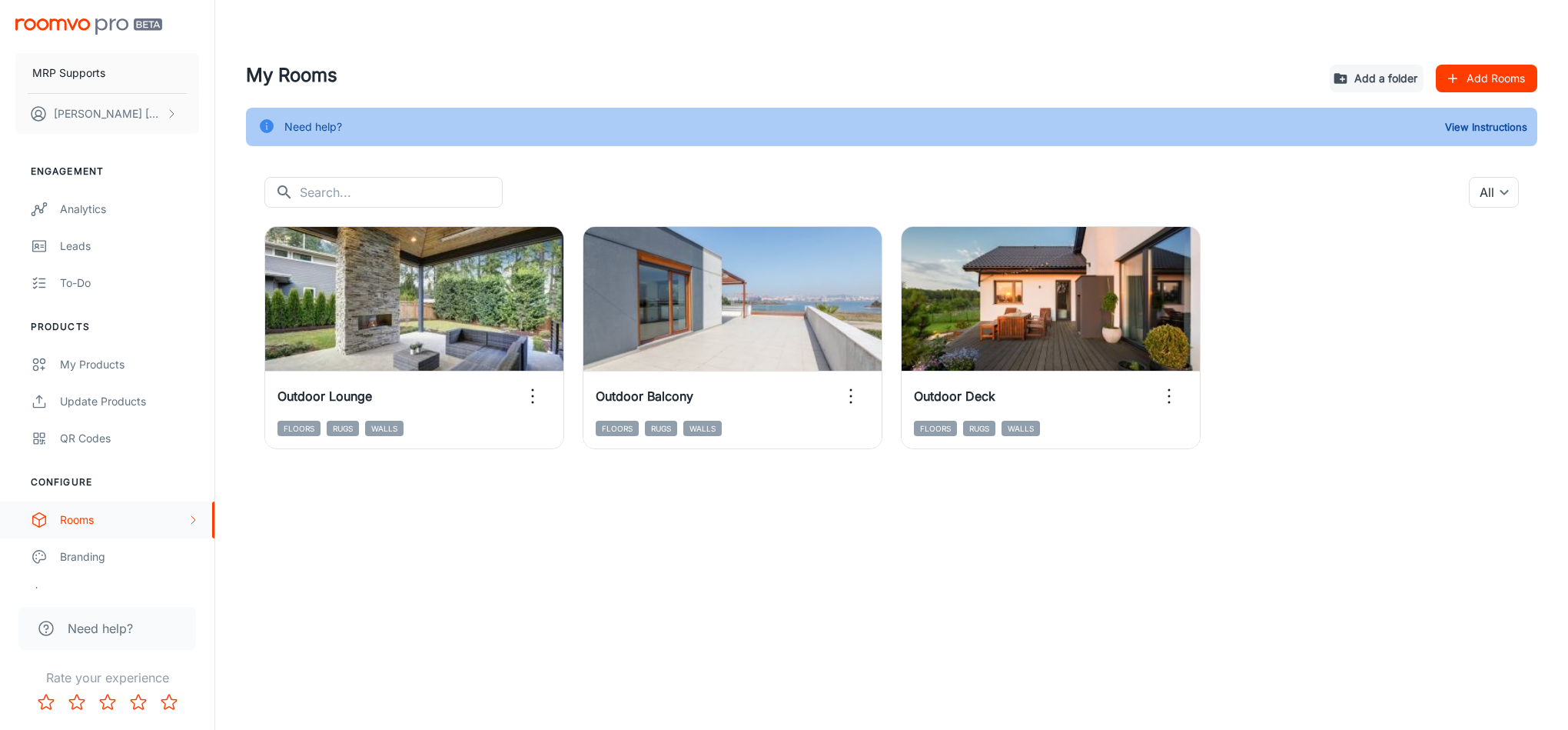
click at [118, 511] on div "Rooms" at bounding box center [123, 520] width 127 height 17
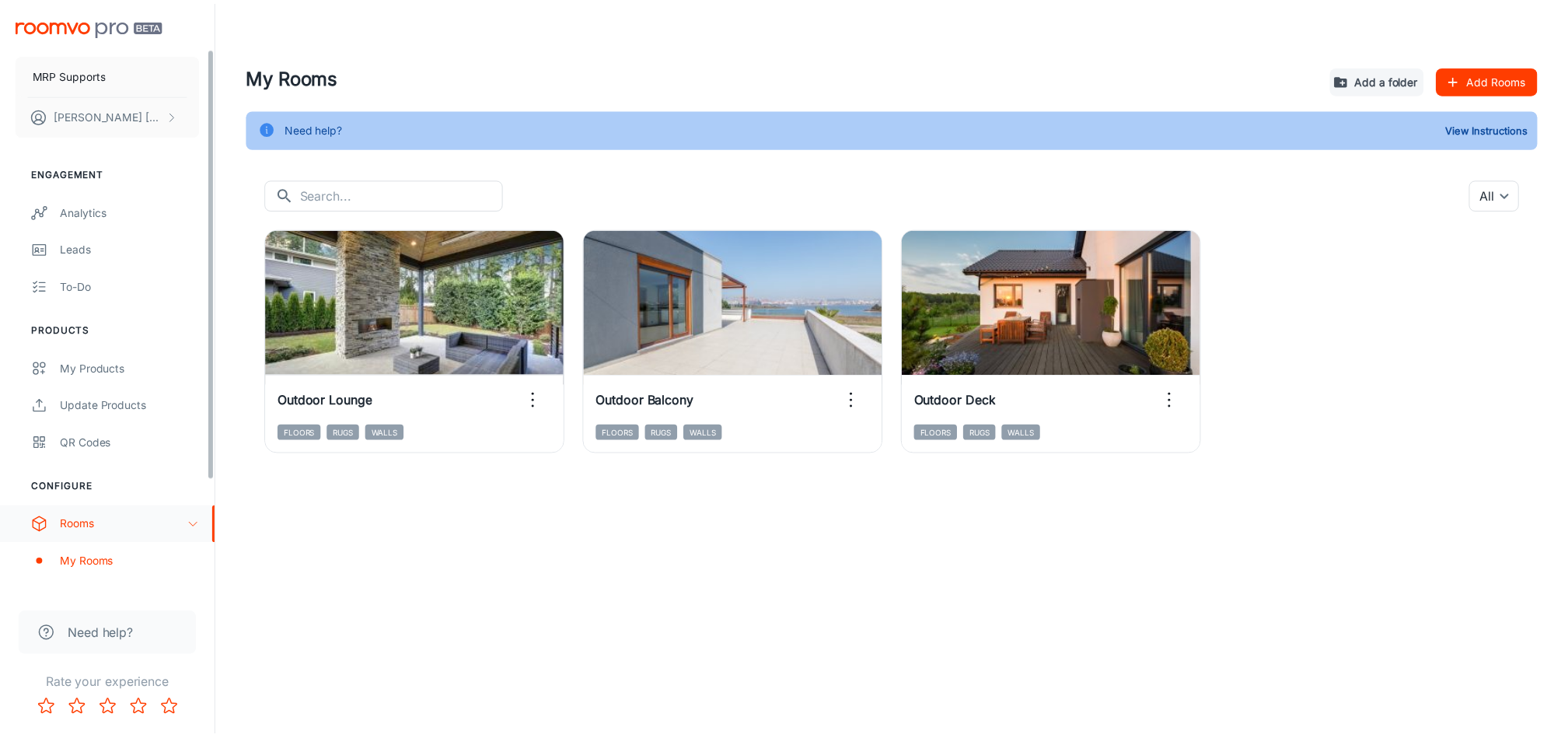
scroll to position [117, 0]
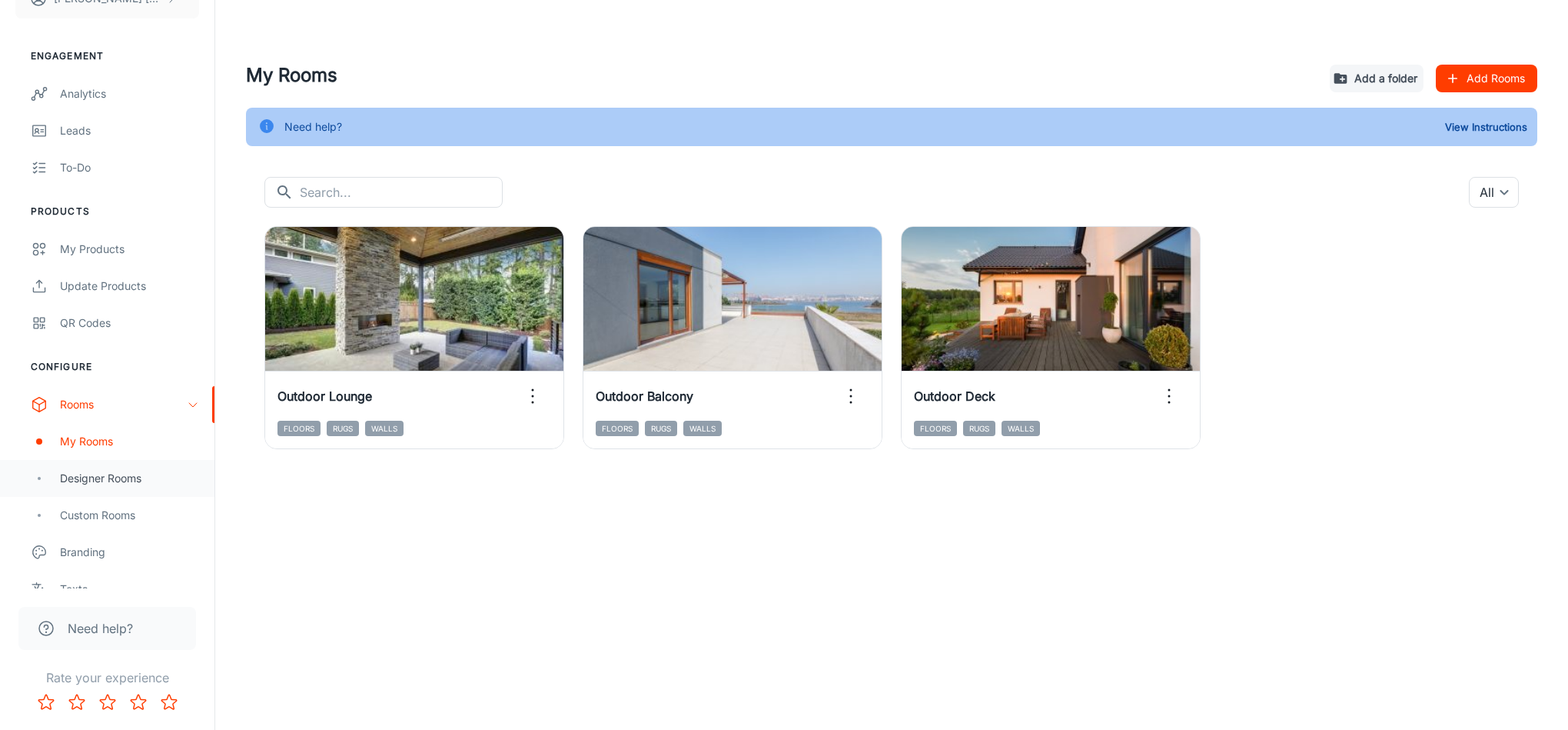
click at [127, 463] on div "Designer Rooms" at bounding box center [107, 478] width 215 height 37
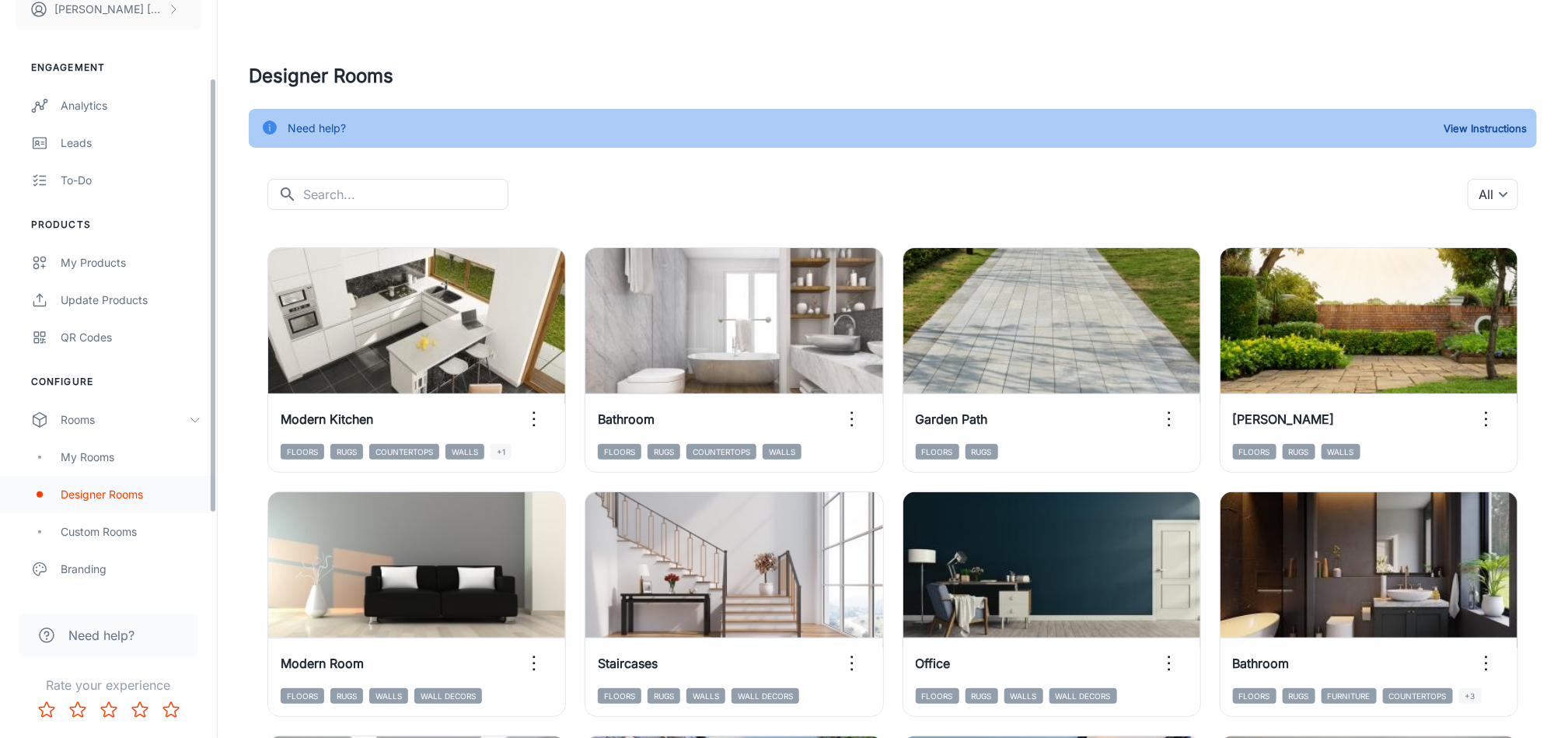
scroll to position [218, 0]
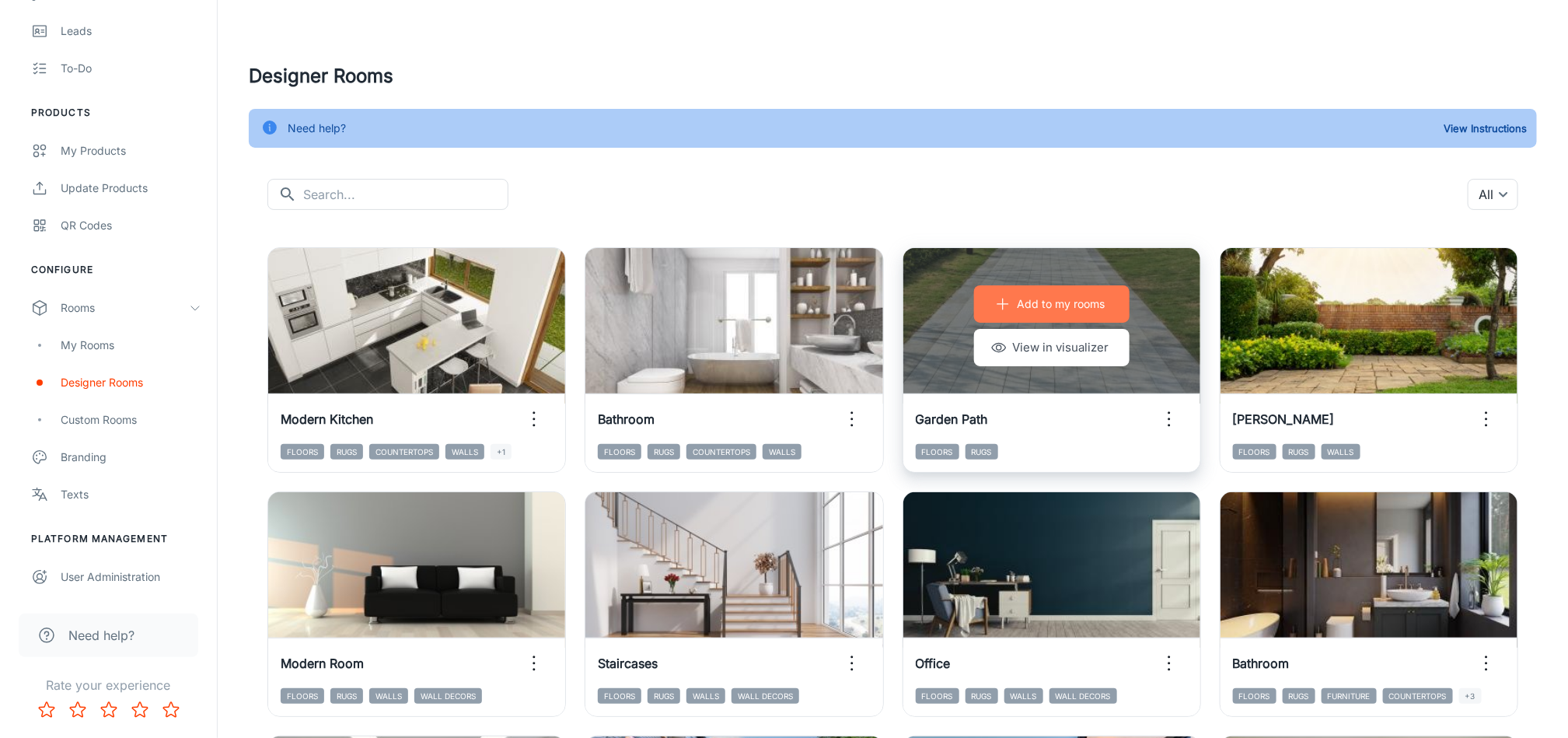
click at [1106, 296] on button "Add to my rooms" at bounding box center [1051, 304] width 155 height 37
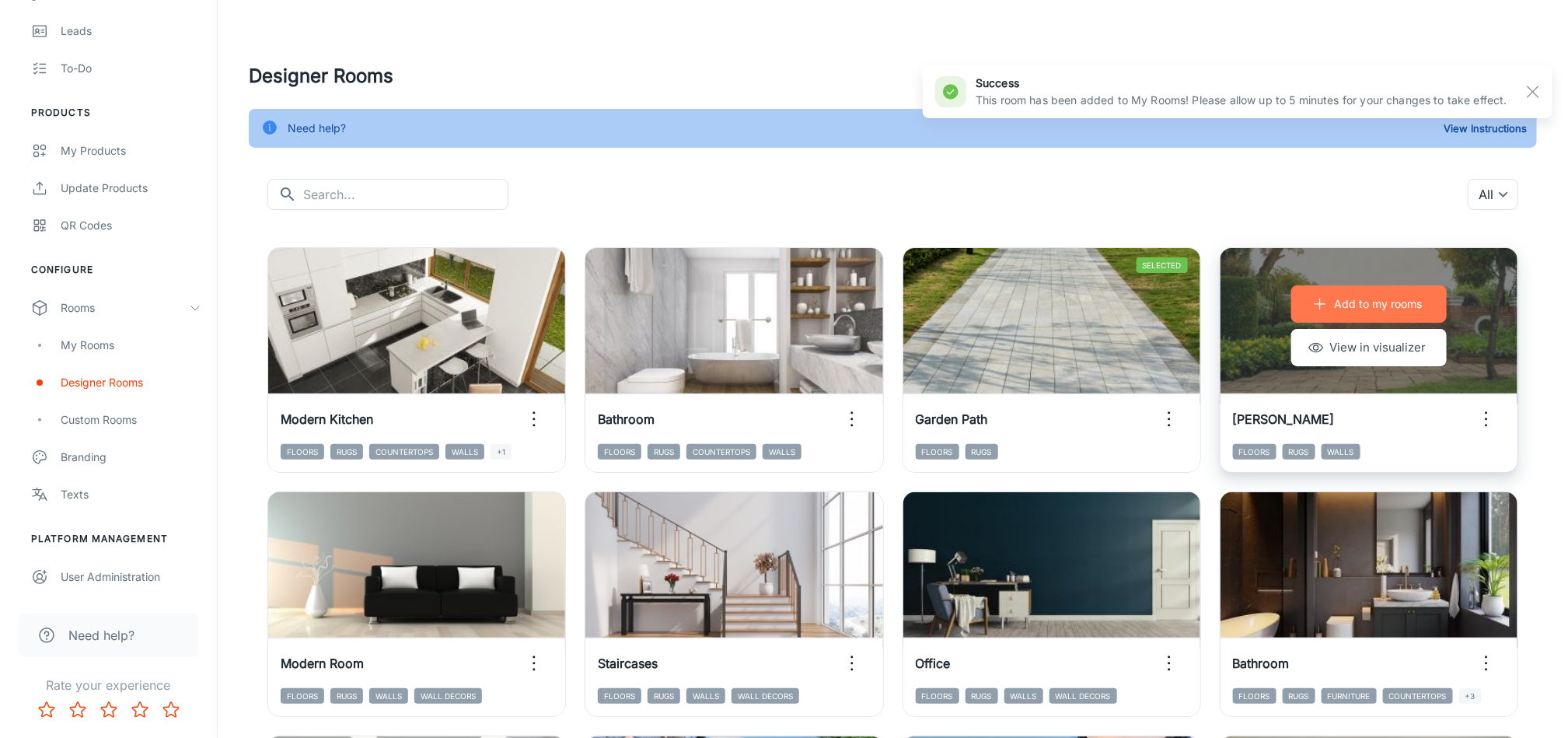
click at [1396, 302] on p "Add to my rooms" at bounding box center [1377, 304] width 88 height 17
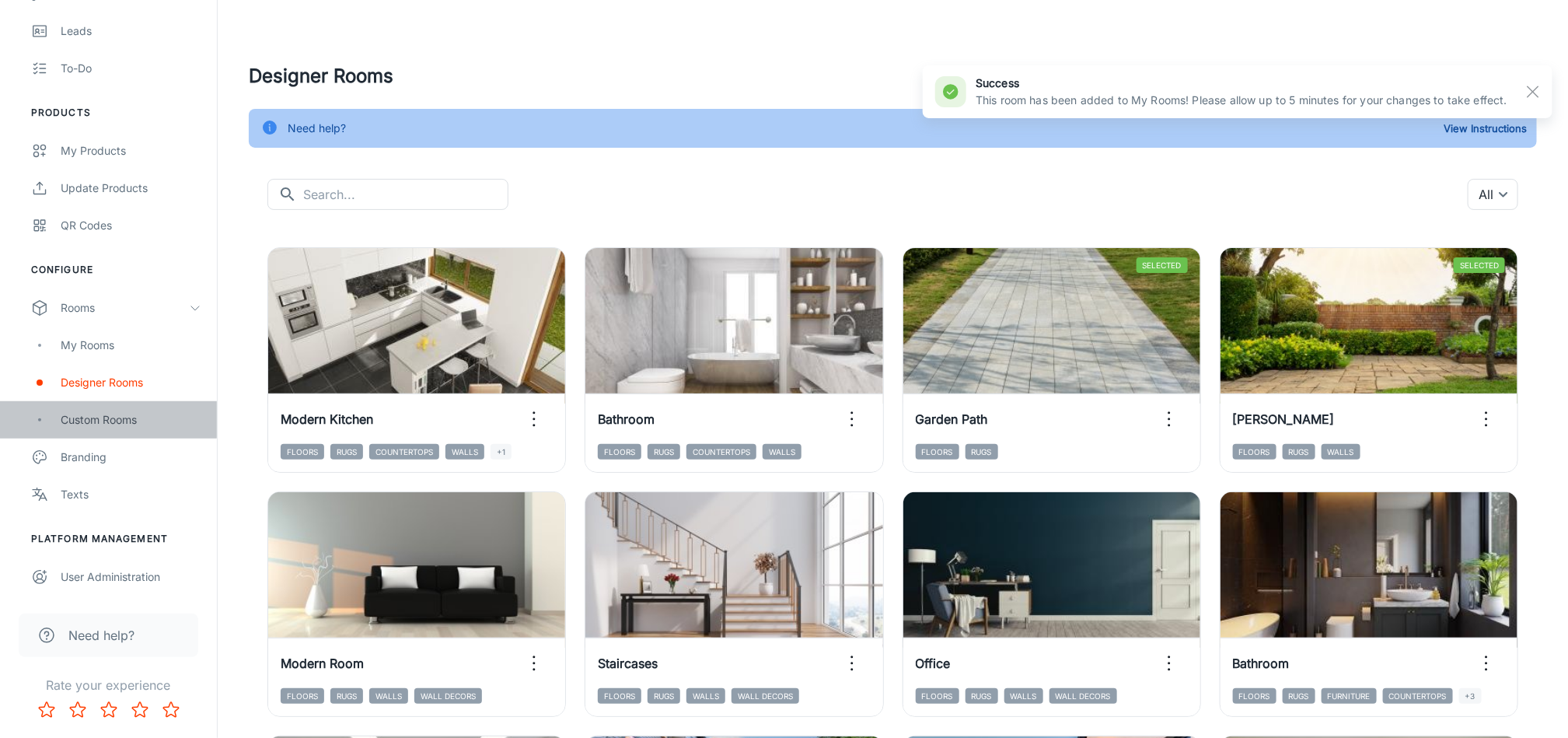
click at [105, 415] on div "Custom Rooms" at bounding box center [131, 420] width 140 height 17
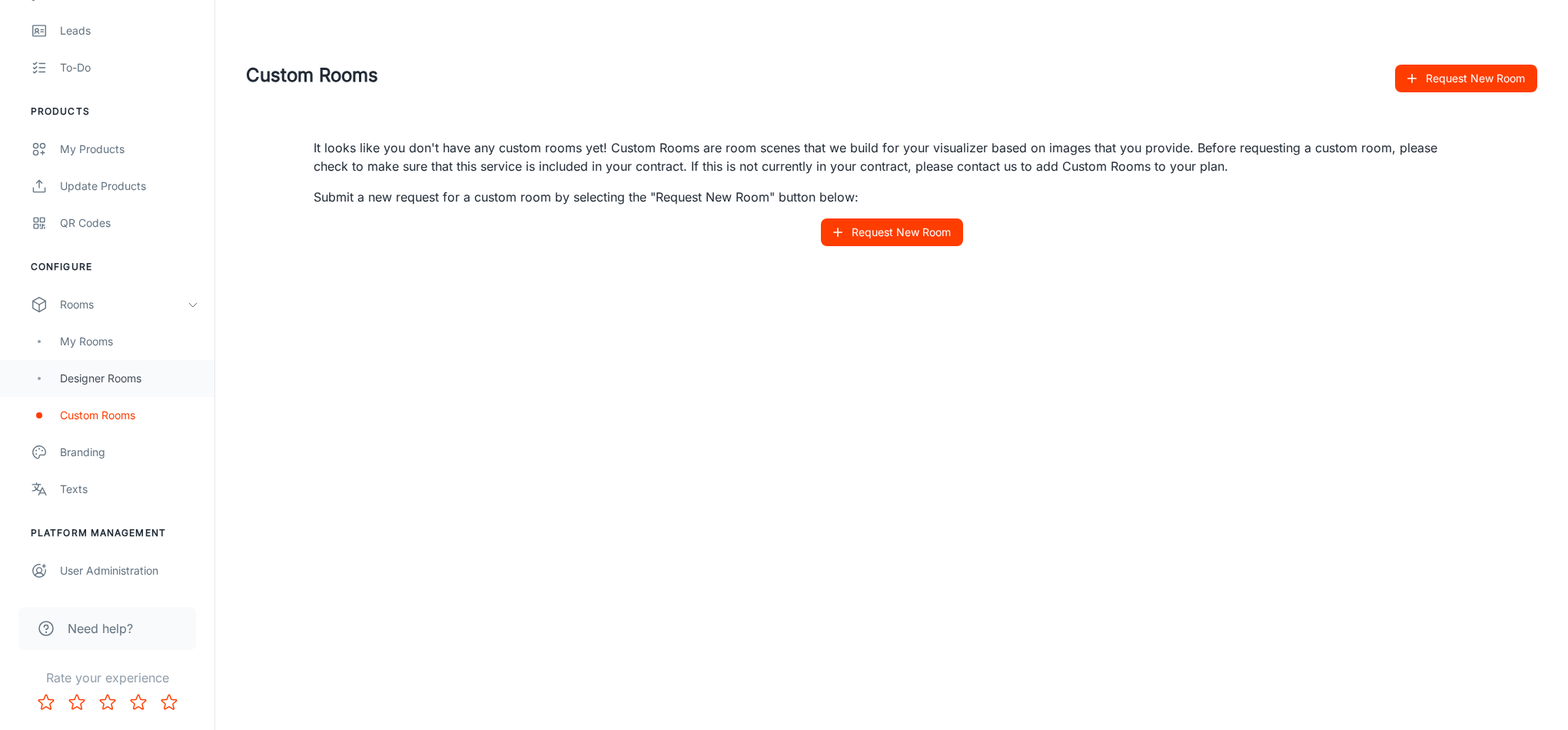
click at [96, 379] on div "Designer Rooms" at bounding box center [129, 378] width 139 height 17
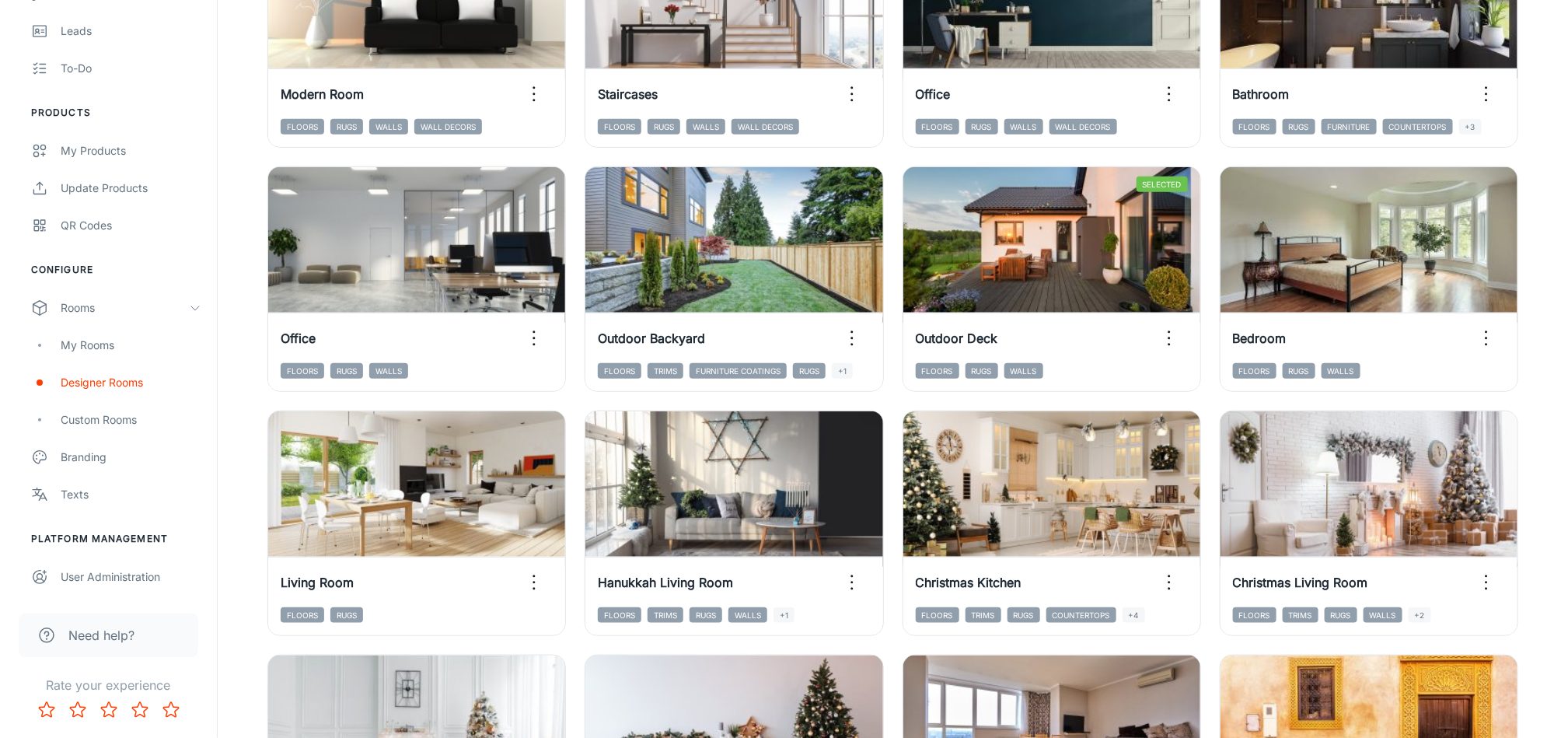
scroll to position [523, 0]
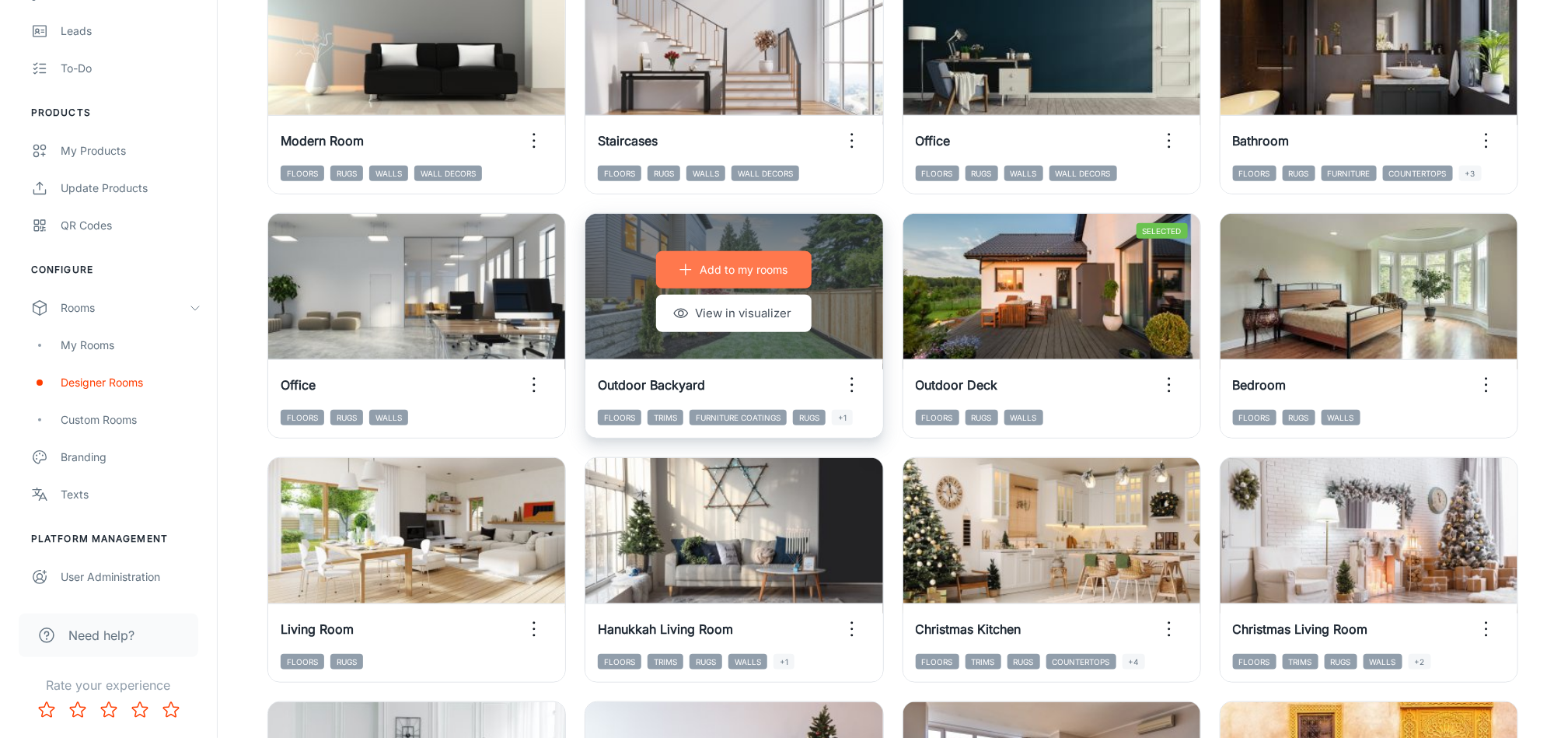
click at [770, 257] on button "Add to my rooms" at bounding box center [734, 269] width 155 height 37
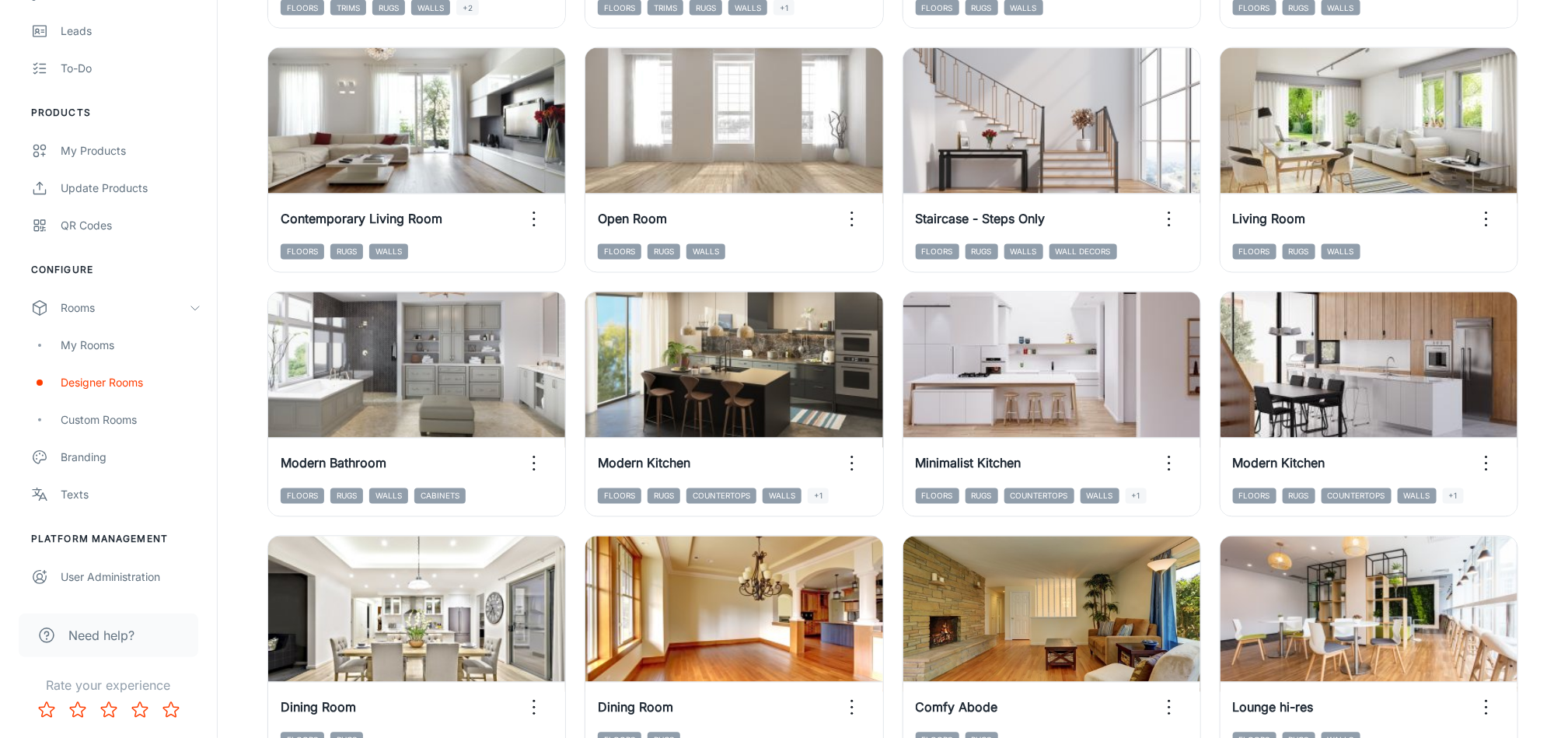
scroll to position [1576, 0]
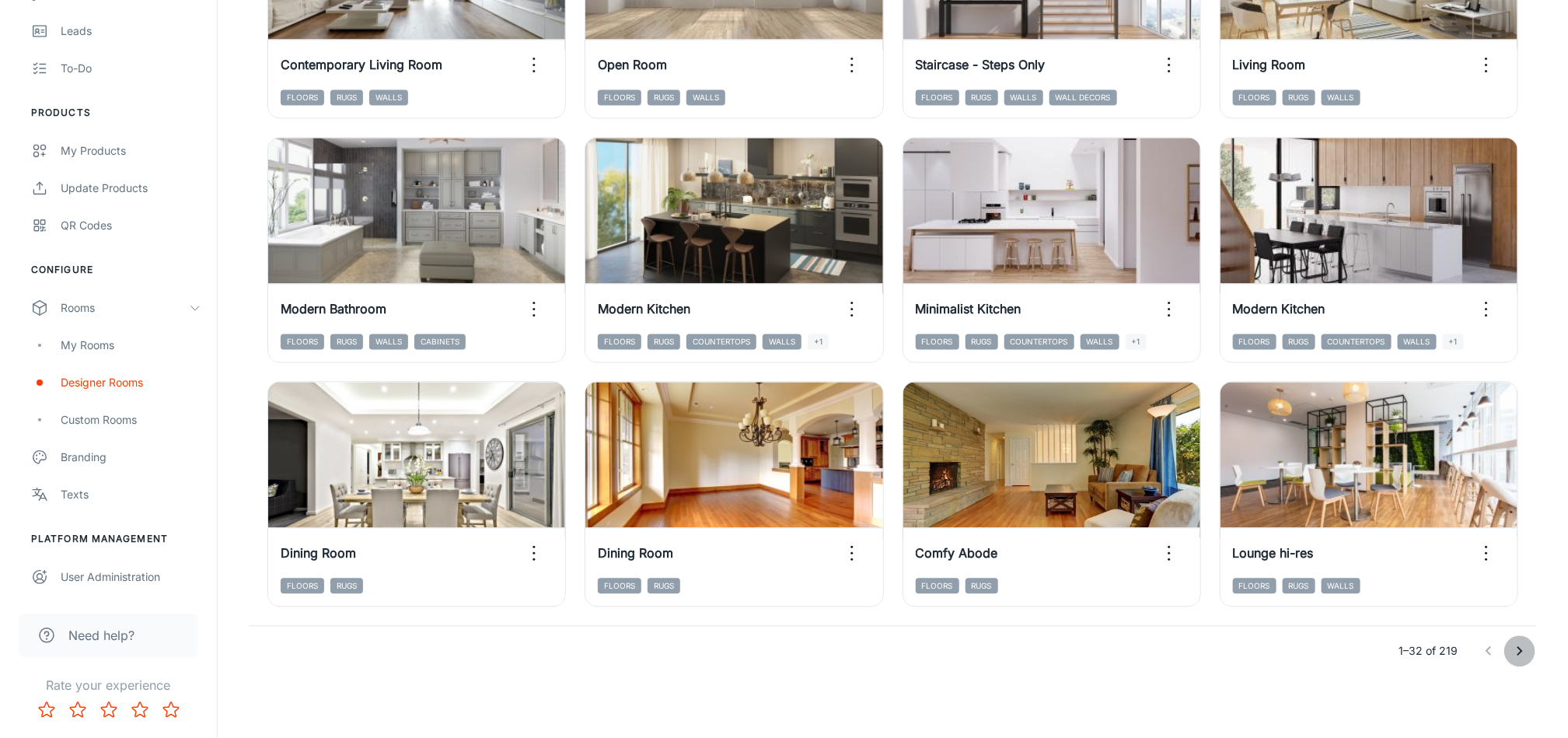
click at [1524, 642] on icon "Go to next page" at bounding box center [1520, 651] width 19 height 19
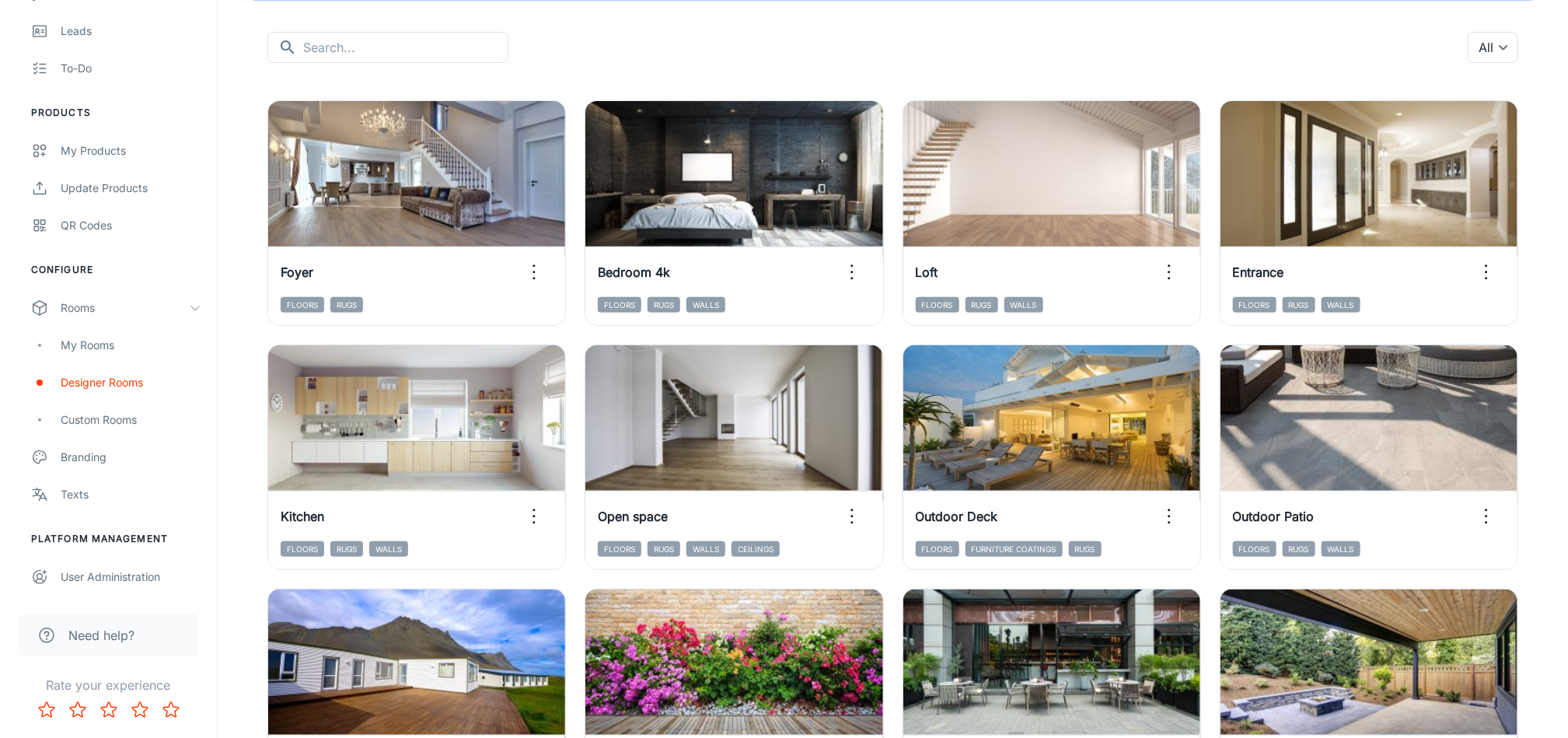
scroll to position [138, 0]
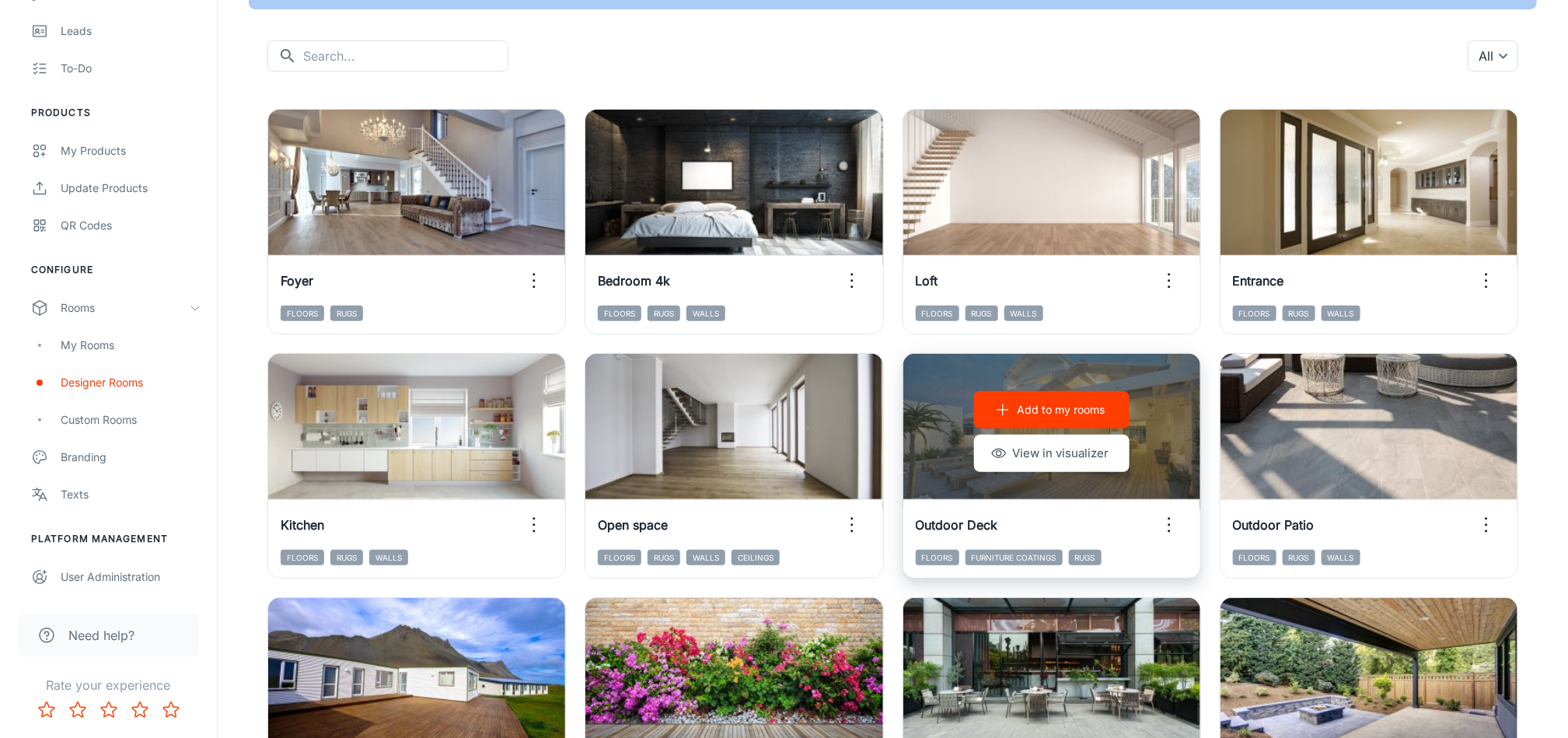
click at [1106, 397] on button "Add to my rooms" at bounding box center [1051, 409] width 155 height 37
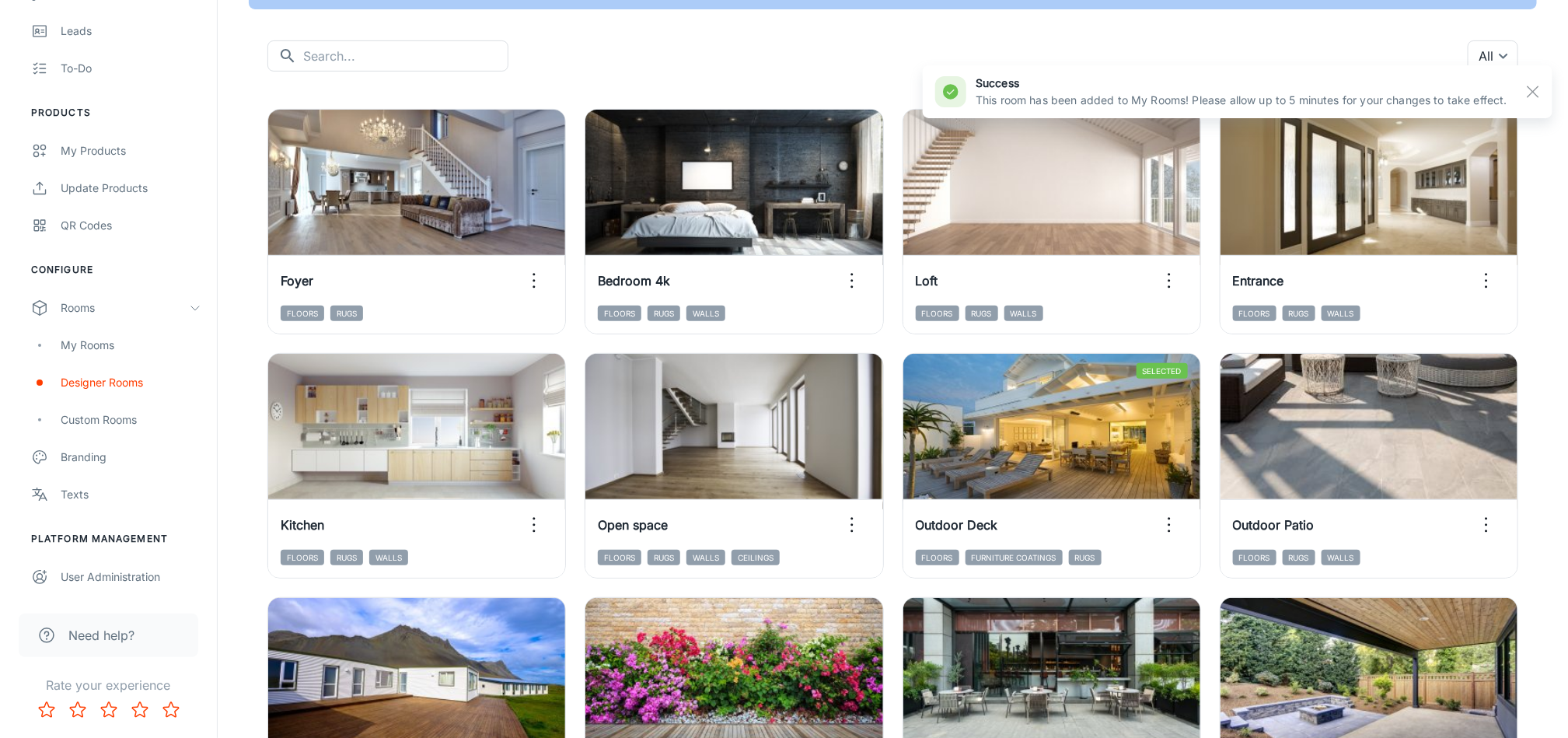
drag, startPoint x: 1560, startPoint y: 206, endPoint x: 1570, endPoint y: 185, distance: 23.3
click at [1567, 185] on html "MRP Supports [PERSON_NAME] Engagement Analytics Leads To-do Products My Product…" at bounding box center [784, 231] width 1568 height 738
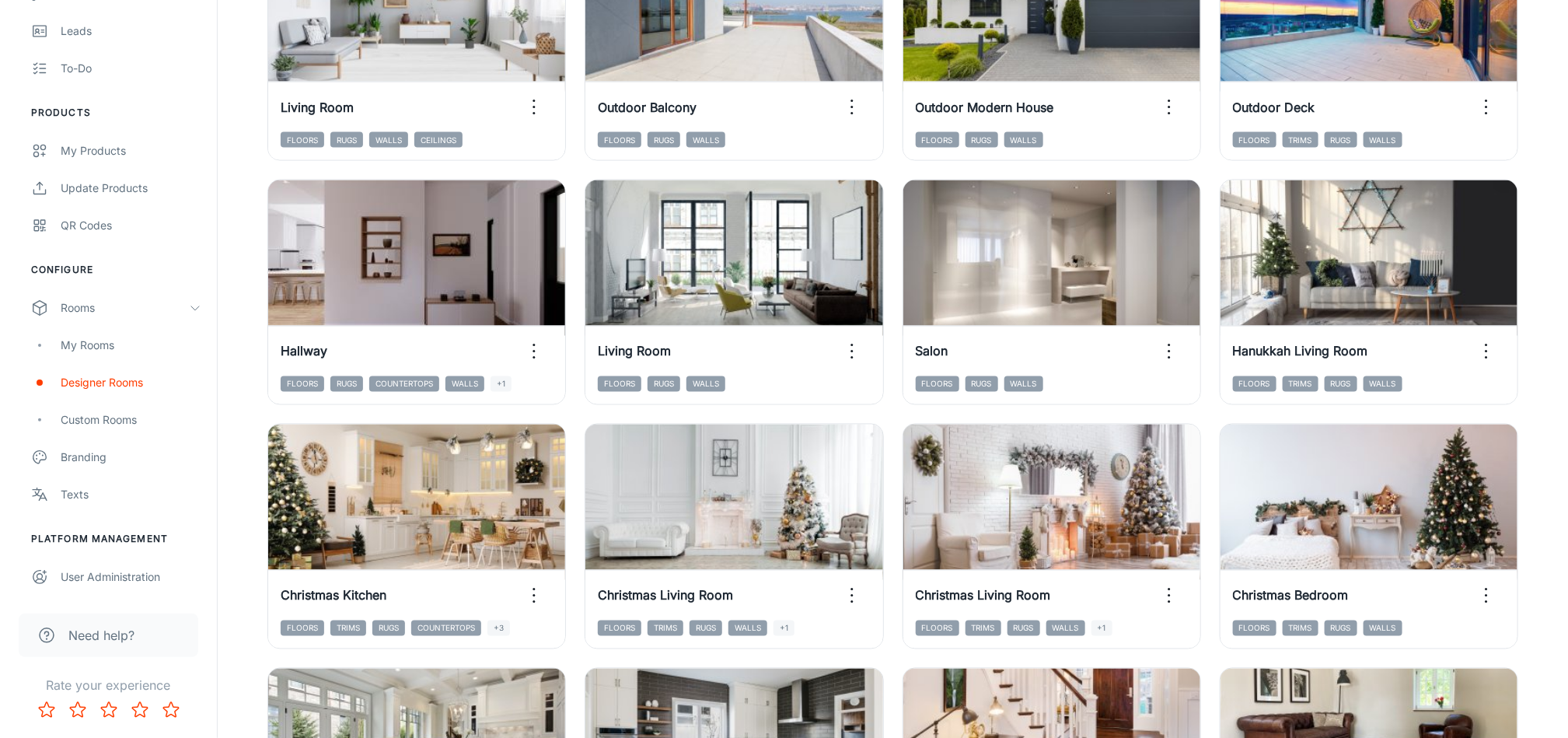
scroll to position [1576, 0]
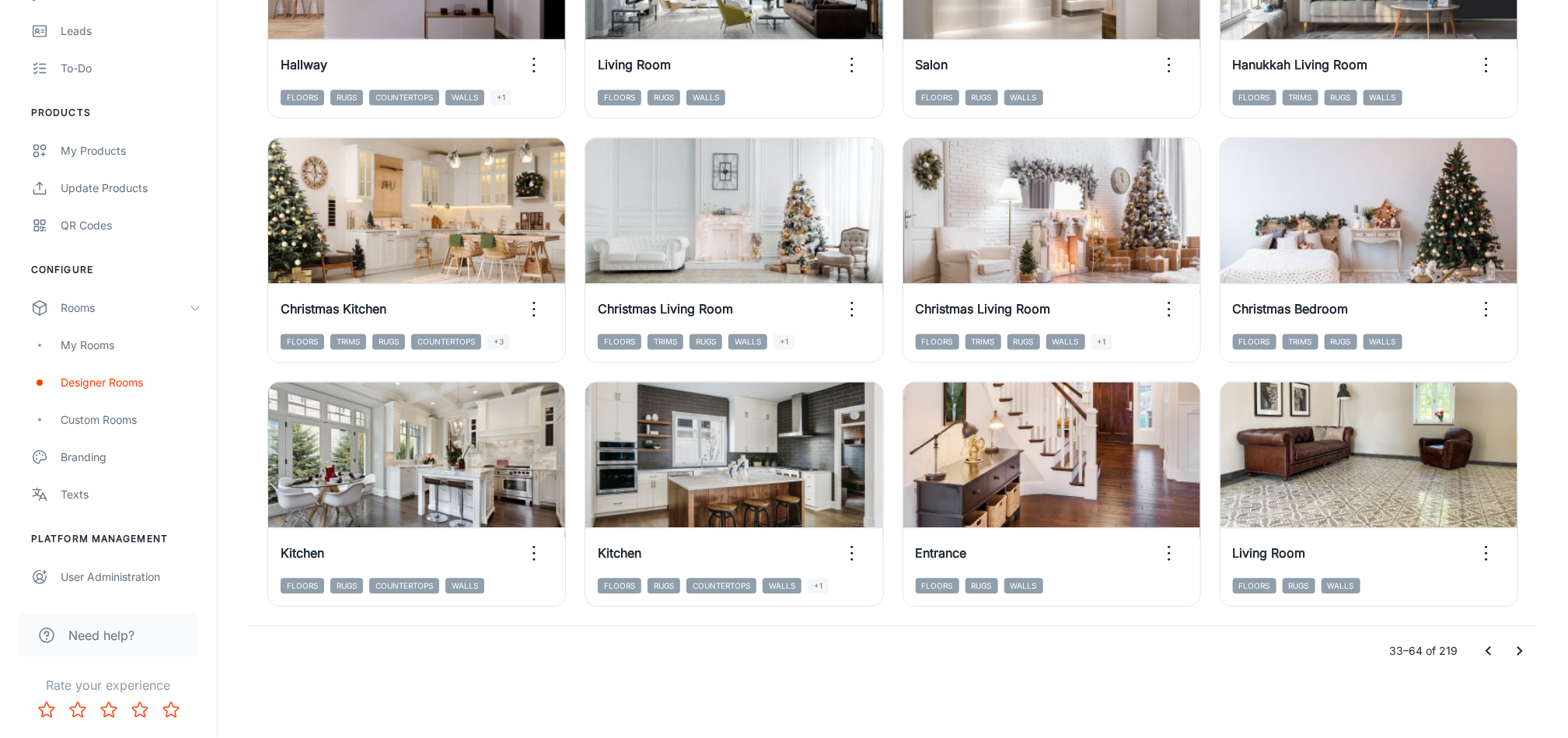
click at [1523, 644] on icon "Go to next page" at bounding box center [1520, 651] width 19 height 19
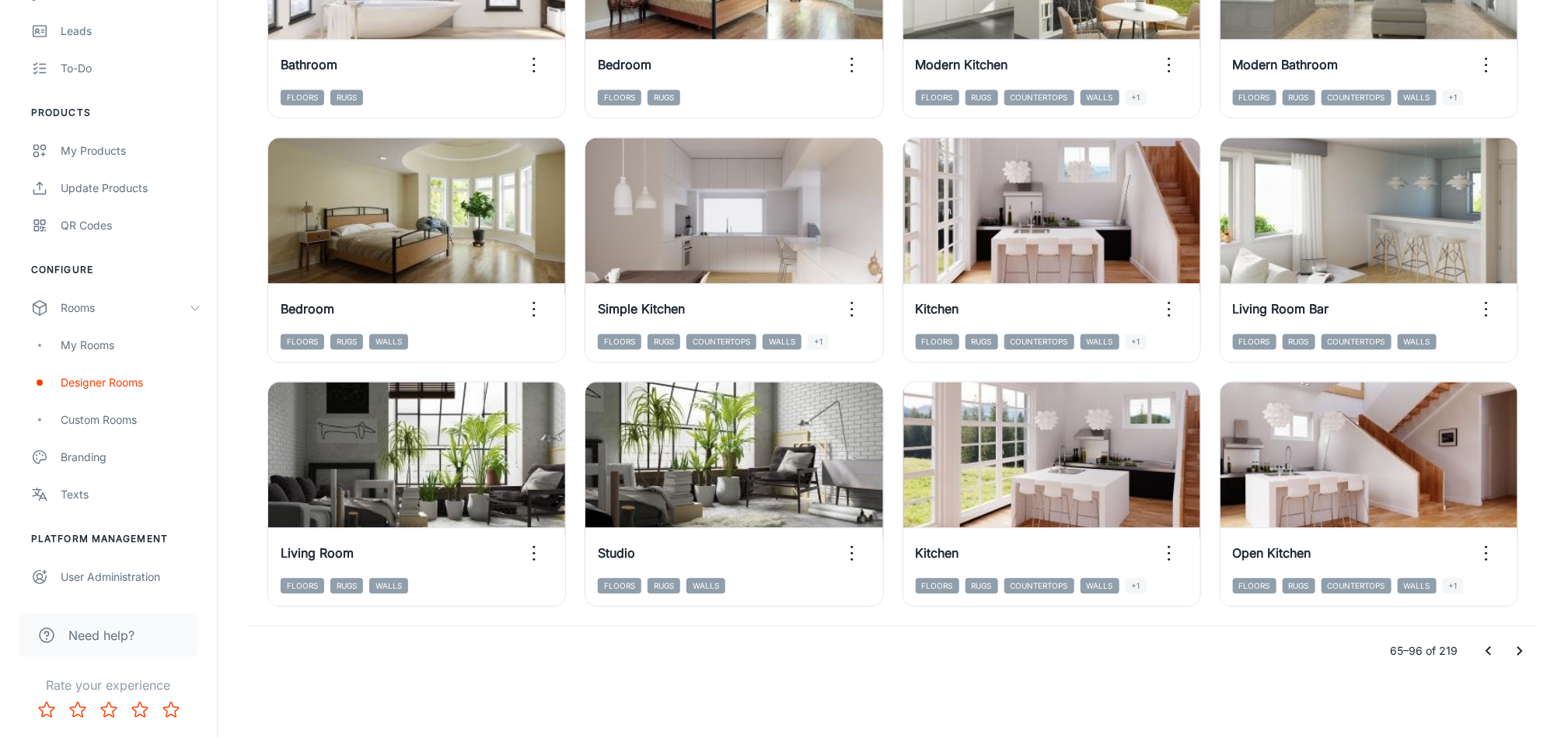
click at [1522, 646] on icon "Go to next page" at bounding box center [1520, 651] width 19 height 19
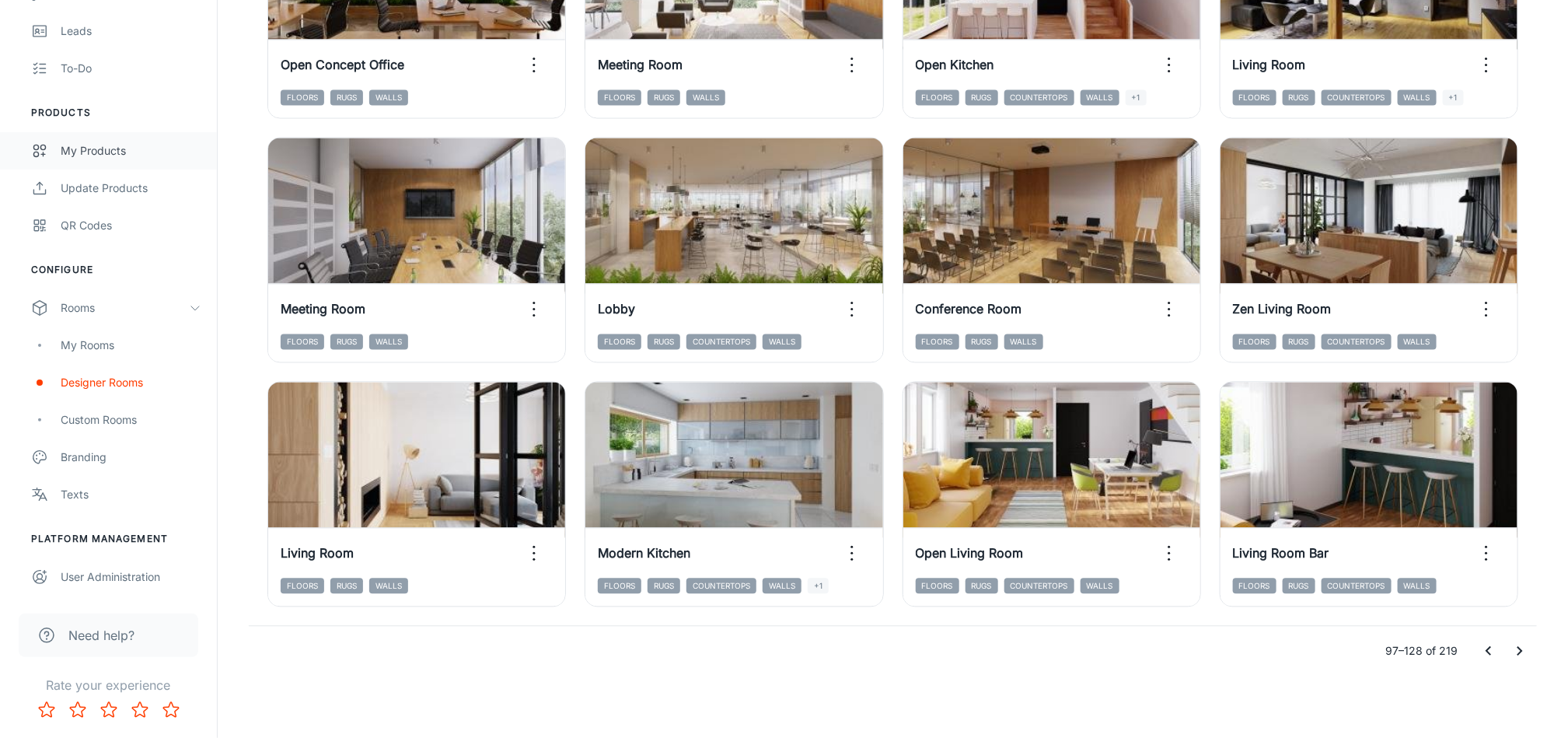
click at [121, 154] on div "My Products" at bounding box center [131, 151] width 140 height 17
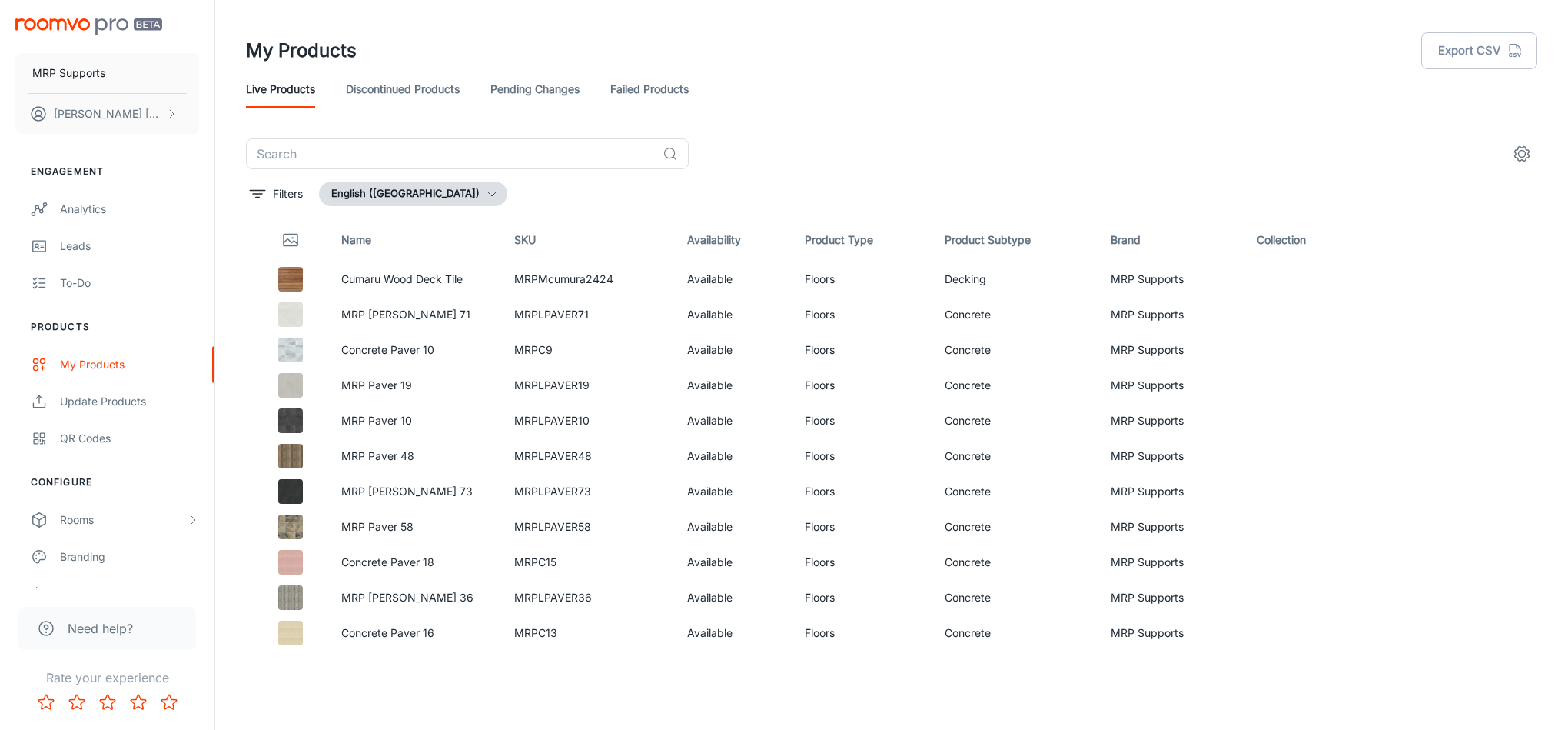
drag, startPoint x: 289, startPoint y: 243, endPoint x: 1296, endPoint y: 177, distance: 1009.2
click at [1288, 177] on div "​ Filters English ([GEOGRAPHIC_DATA]) Name SKU Availability Product Type Produc…" at bounding box center [891, 398] width 1291 height 518
drag, startPoint x: 1502, startPoint y: 224, endPoint x: 1539, endPoint y: 232, distance: 37.9
click at [1506, 227] on table "Name SKU Availability Product Type Product Subtype Brand Collection Cumaru Wood…" at bounding box center [891, 594] width 1291 height 751
